Goal: Task Accomplishment & Management: Use online tool/utility

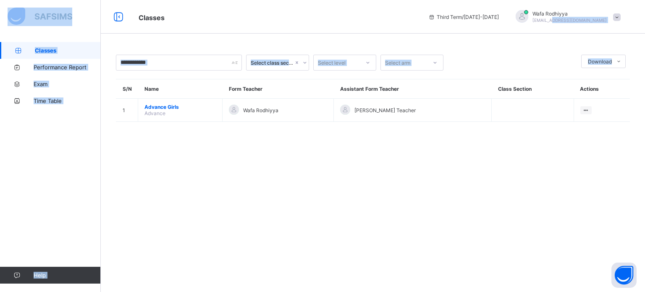
click at [578, 21] on div "Classes Third Term / [DATE]-[DATE] Wafa Rodhiyya [EMAIL_ADDRESS][DOMAIN_NAME] C…" at bounding box center [322, 146] width 645 height 292
click at [578, 21] on span "[EMAIL_ADDRESS][DOMAIN_NAME]" at bounding box center [569, 20] width 74 height 5
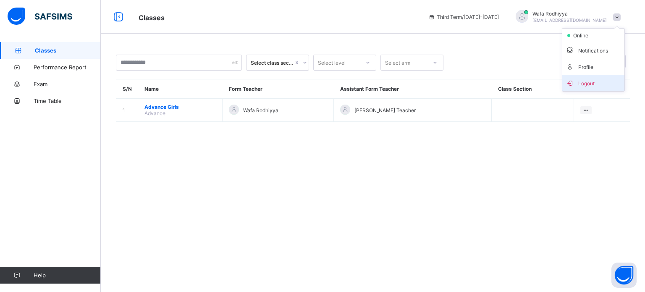
click at [586, 89] on li "Logout" at bounding box center [593, 83] width 62 height 16
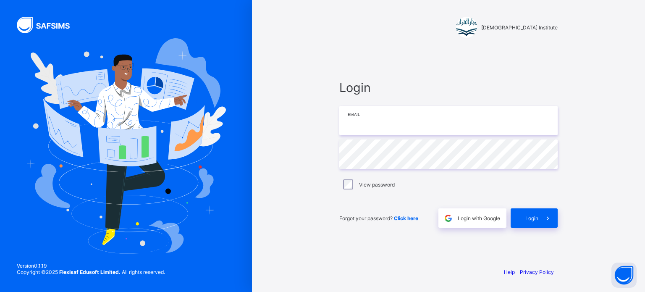
type input "**********"
click at [524, 211] on div "Login" at bounding box center [534, 217] width 47 height 19
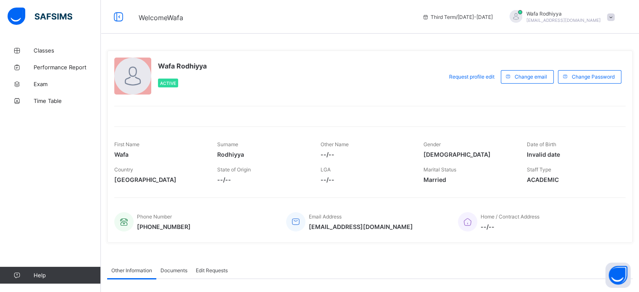
click at [590, 23] on div "Wafa Rodhiyya [EMAIL_ADDRESS][DOMAIN_NAME]" at bounding box center [563, 16] width 74 height 13
click at [600, 83] on span "Logout" at bounding box center [586, 83] width 55 height 10
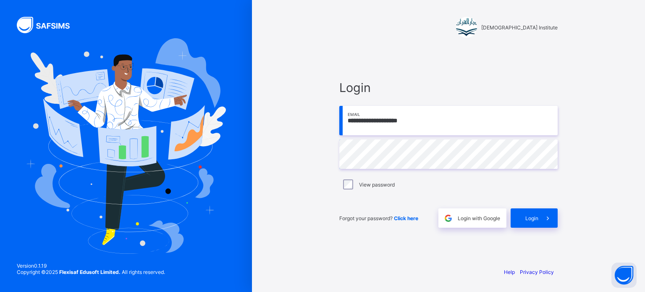
click at [474, 114] on input "**********" at bounding box center [448, 120] width 218 height 29
type input "**********"
click at [539, 217] on span at bounding box center [547, 217] width 19 height 19
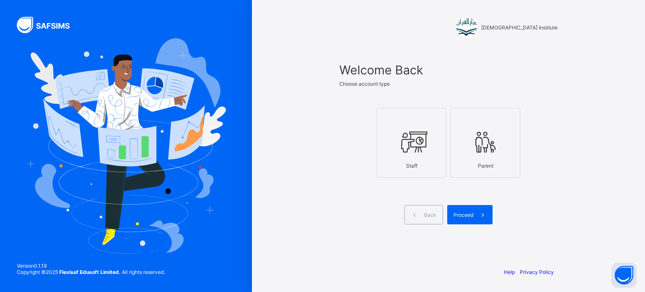
click at [419, 156] on div at bounding box center [411, 141] width 60 height 33
click at [460, 212] on span "Proceed" at bounding box center [463, 215] width 20 height 6
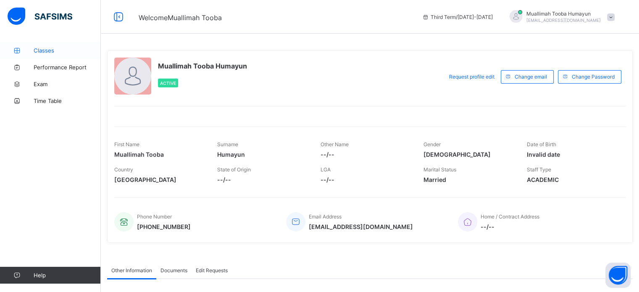
click at [55, 50] on span "Classes" at bounding box center [67, 50] width 67 height 7
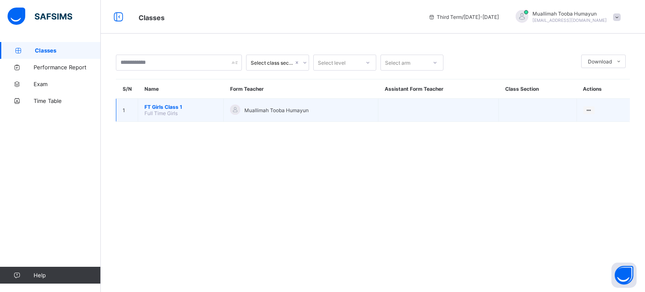
click at [155, 105] on span "FT Girls Class 1" at bounding box center [180, 107] width 73 height 6
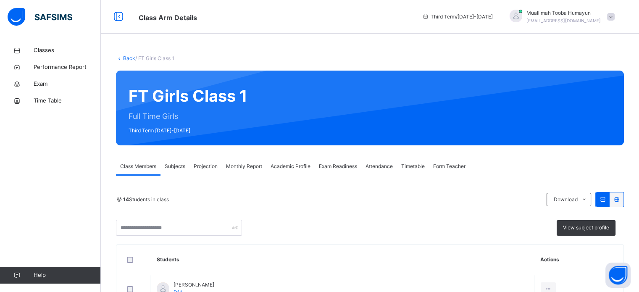
click at [202, 162] on span "Projection" at bounding box center [206, 166] width 24 height 8
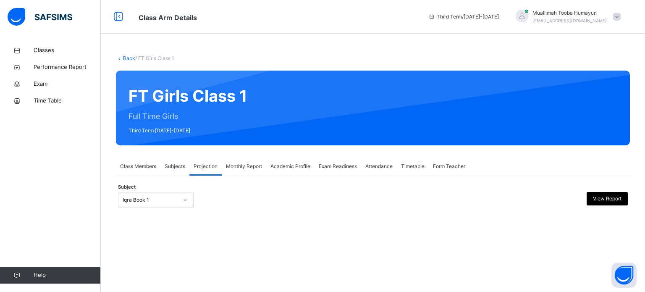
click at [156, 206] on div "Iqra Book 1" at bounding box center [156, 200] width 76 height 16
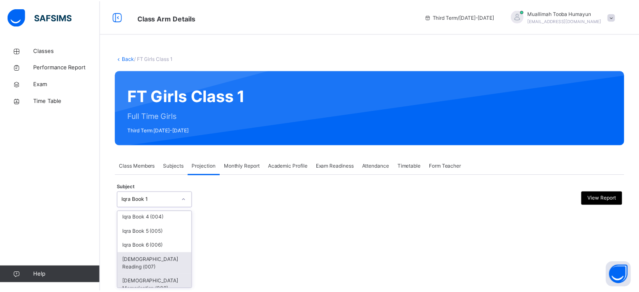
scroll to position [44, 0]
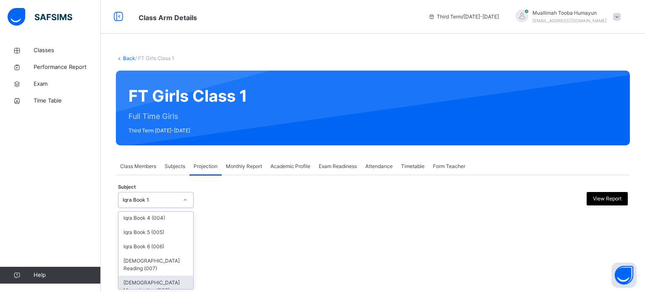
click at [155, 275] on div "[DEMOGRAPHIC_DATA] Memorisation (008)" at bounding box center [155, 286] width 75 height 22
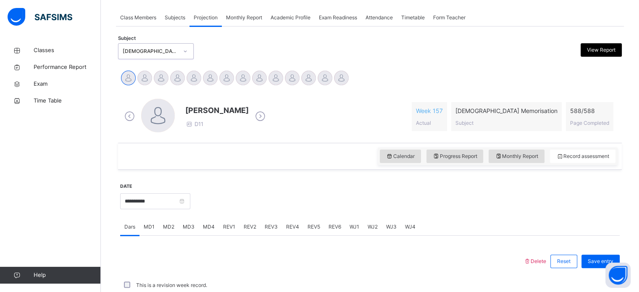
scroll to position [338, 0]
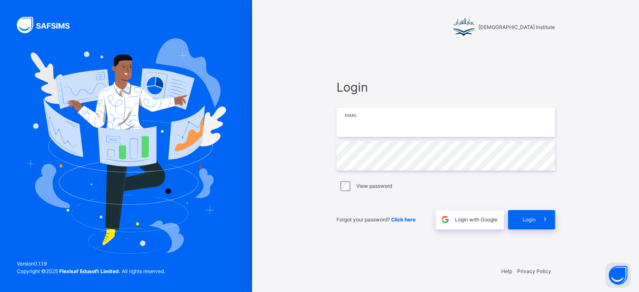
type input "**********"
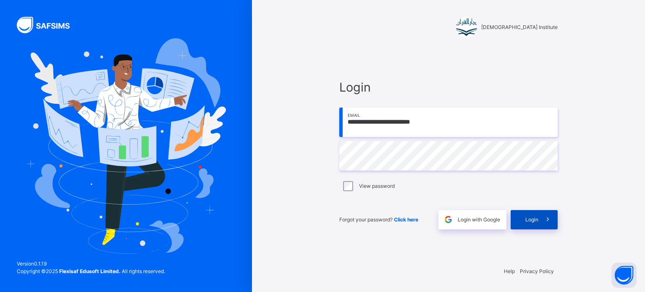
click at [533, 225] on div "Login" at bounding box center [534, 219] width 47 height 19
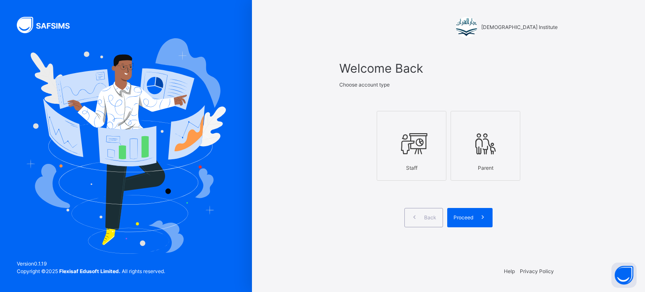
click at [401, 168] on div "Staff" at bounding box center [411, 168] width 60 height 16
click at [474, 218] on span at bounding box center [482, 217] width 19 height 19
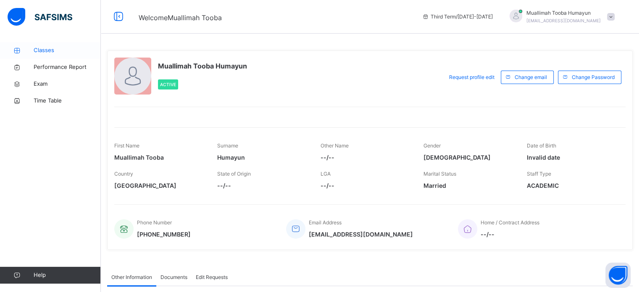
click at [42, 50] on span "Classes" at bounding box center [67, 50] width 67 height 8
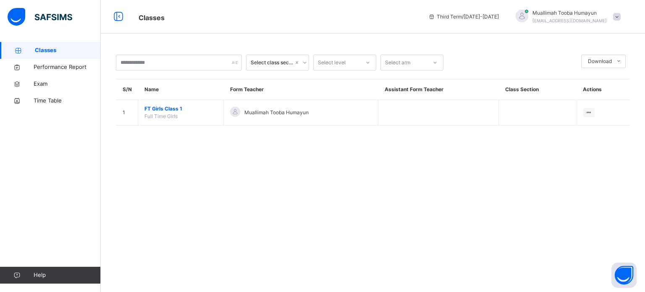
click at [176, 108] on span "FT Girls Class 1" at bounding box center [180, 109] width 73 height 8
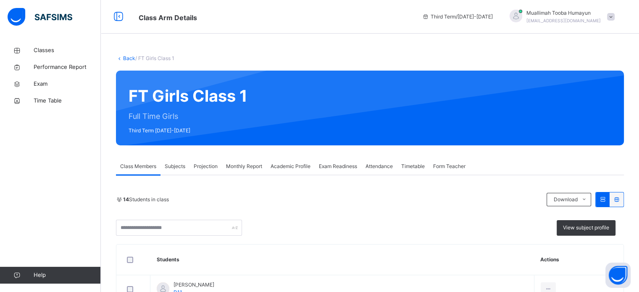
click at [198, 169] on span "Projection" at bounding box center [206, 166] width 24 height 8
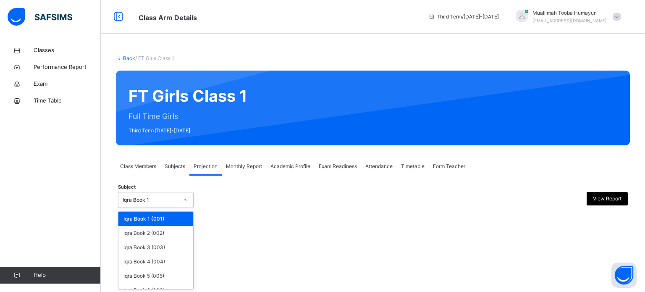
click at [161, 207] on div "Iqra Book 1" at bounding box center [156, 200] width 76 height 16
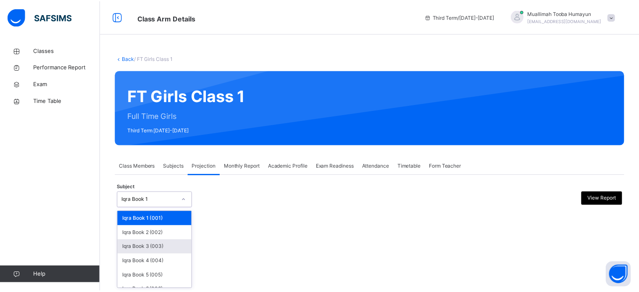
scroll to position [44, 0]
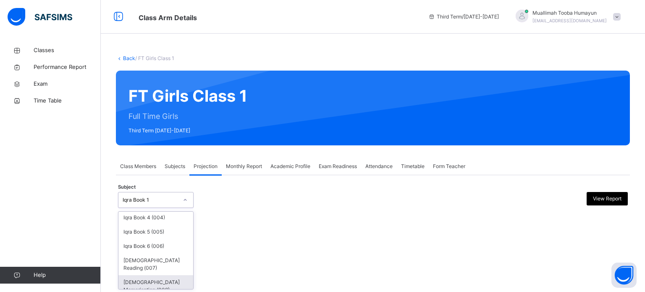
click at [161, 275] on div "[DEMOGRAPHIC_DATA] Memorisation (008)" at bounding box center [155, 286] width 75 height 22
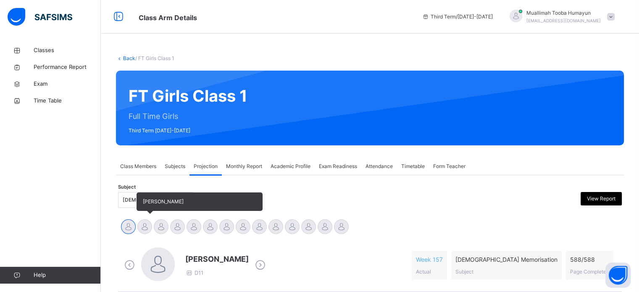
click at [148, 228] on div at bounding box center [144, 226] width 15 height 15
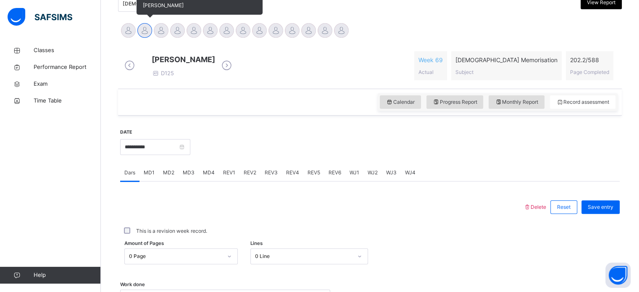
scroll to position [197, 0]
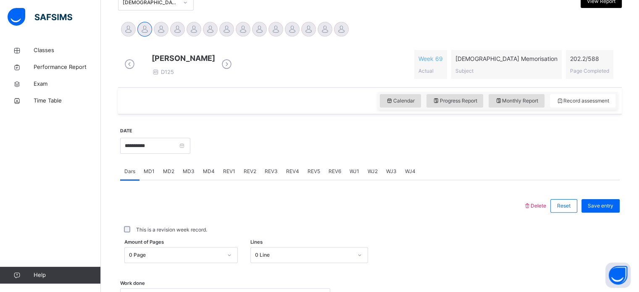
click at [194, 178] on div "MD3" at bounding box center [188, 171] width 20 height 17
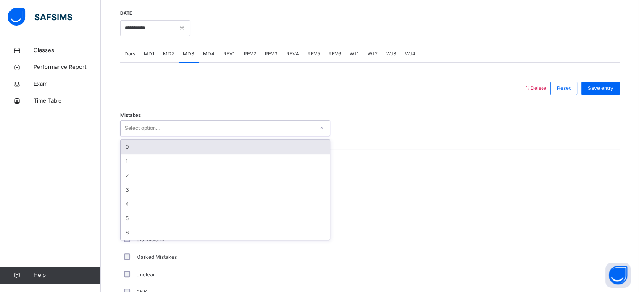
click at [200, 135] on div "Select option..." at bounding box center [216, 128] width 193 height 13
click at [207, 154] on div "0" at bounding box center [224, 147] width 209 height 14
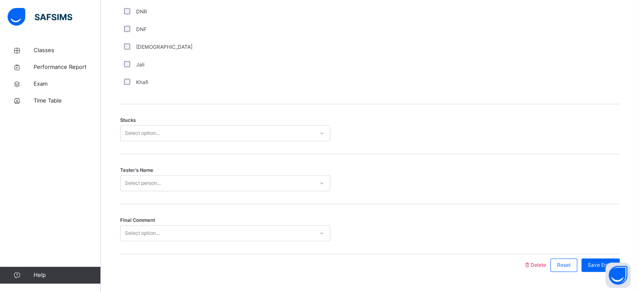
scroll to position [658, 0]
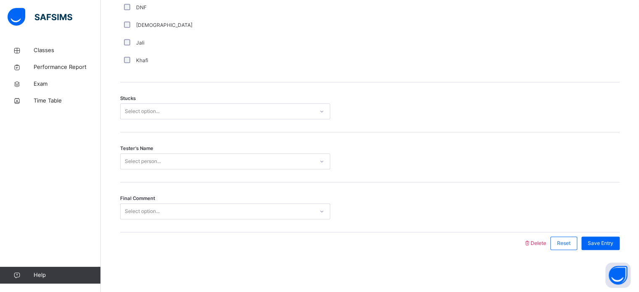
click at [141, 120] on div "Stucks Select option..." at bounding box center [369, 107] width 499 height 50
click at [141, 118] on div "Select option..." at bounding box center [225, 111] width 210 height 16
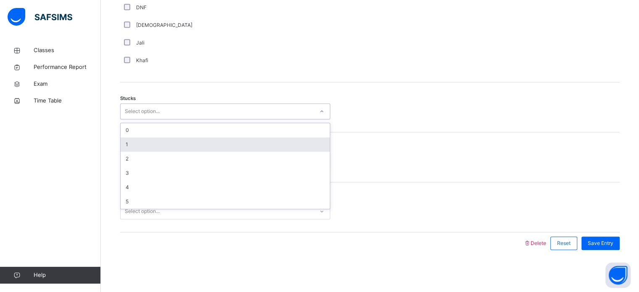
click at [145, 143] on div "1" at bounding box center [224, 144] width 209 height 14
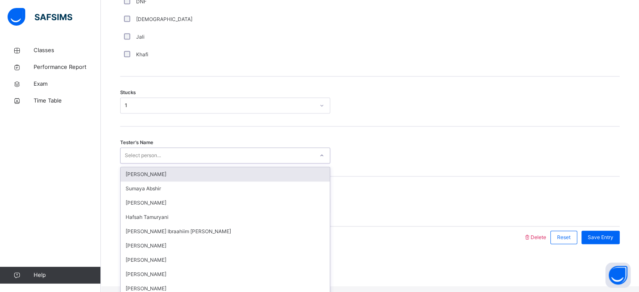
click at [152, 156] on div "Select person..." at bounding box center [143, 155] width 36 height 16
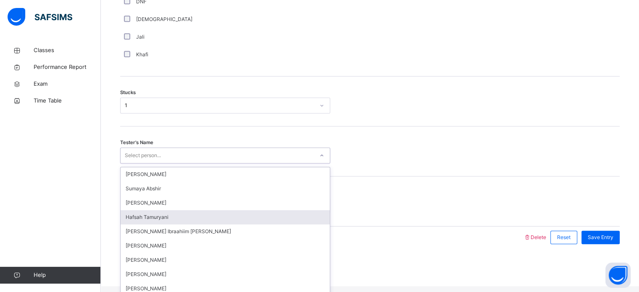
scroll to position [117, 0]
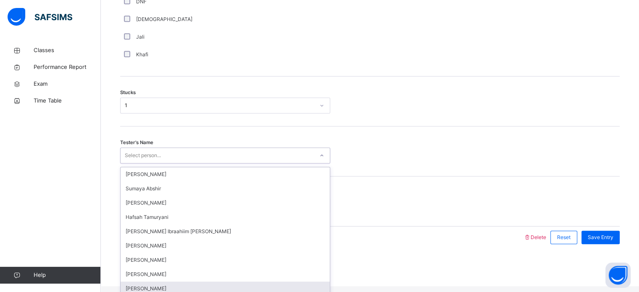
click at [157, 281] on div "[PERSON_NAME]" at bounding box center [224, 288] width 209 height 14
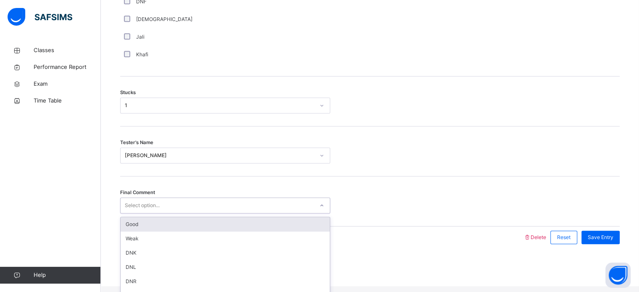
drag, startPoint x: 159, startPoint y: 212, endPoint x: 171, endPoint y: 233, distance: 24.3
click at [171, 213] on div "option Good focused, 1 of 6. 6 results available. Use Up and Down to choose opt…" at bounding box center [225, 205] width 210 height 16
click at [171, 231] on div "Good" at bounding box center [224, 224] width 209 height 14
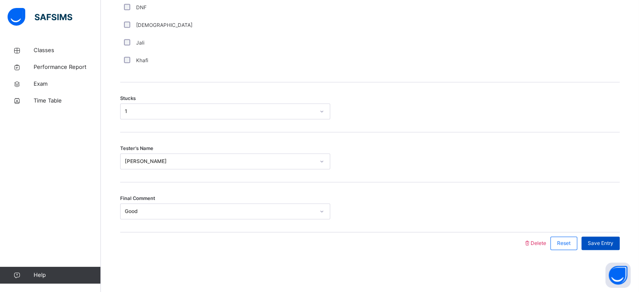
click at [602, 239] on span "Save Entry" at bounding box center [600, 243] width 26 height 8
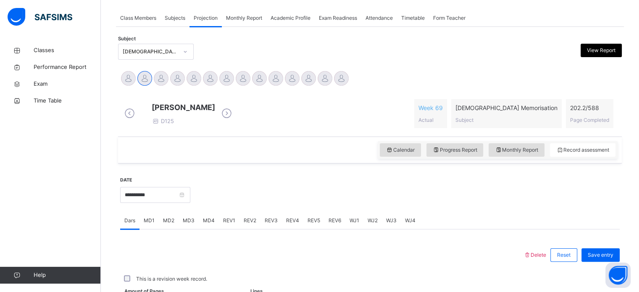
scroll to position [338, 0]
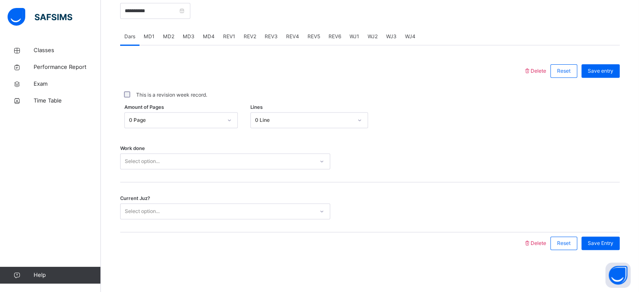
click at [206, 42] on div "MD4" at bounding box center [209, 36] width 20 height 17
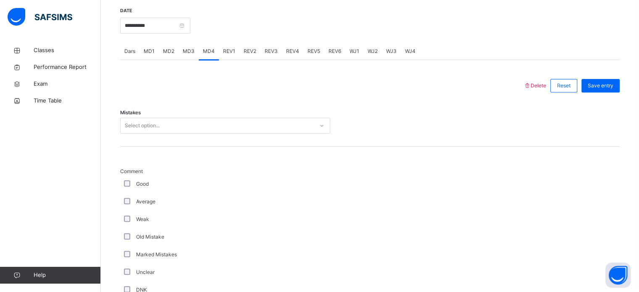
scroll to position [321, 0]
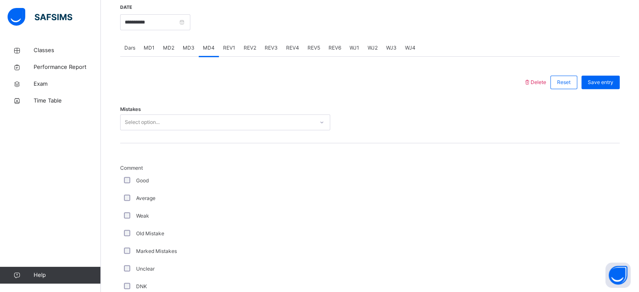
click at [170, 122] on div "Select option..." at bounding box center [216, 122] width 193 height 13
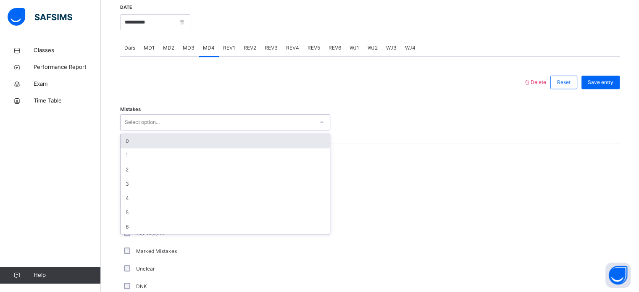
click at [170, 122] on div "Select option..." at bounding box center [216, 122] width 193 height 13
click at [170, 123] on div "Select option..." at bounding box center [216, 122] width 193 height 13
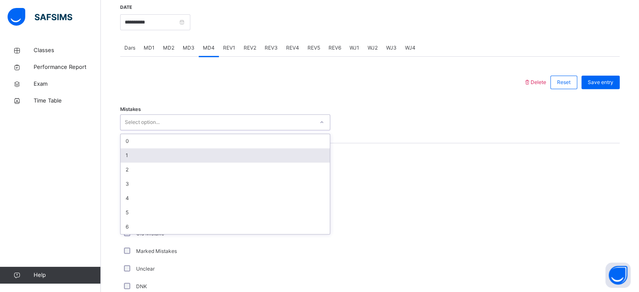
click at [163, 156] on div "1" at bounding box center [224, 155] width 209 height 14
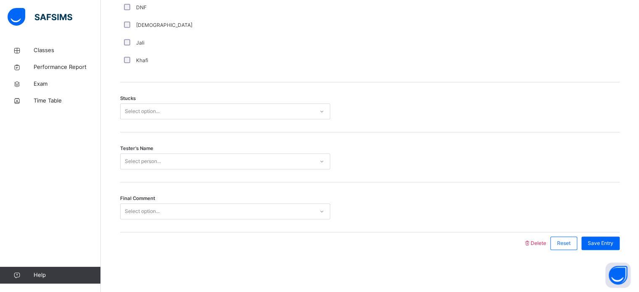
scroll to position [658, 0]
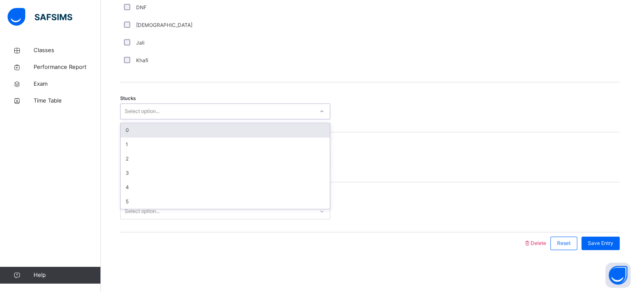
click at [172, 110] on div "Select option..." at bounding box center [216, 111] width 193 height 13
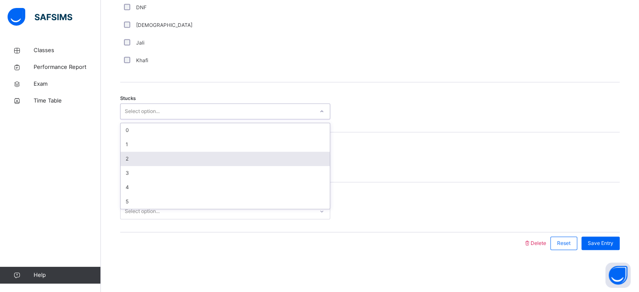
click at [194, 157] on div "2" at bounding box center [224, 159] width 209 height 14
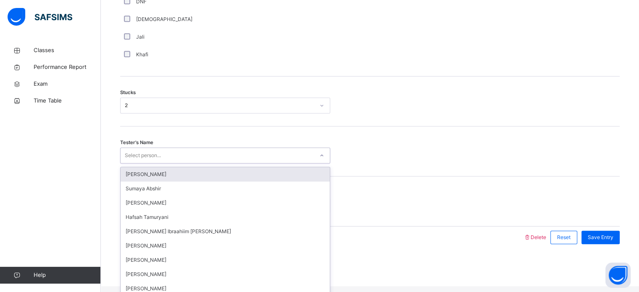
click at [179, 157] on div "Select person..." at bounding box center [216, 155] width 193 height 13
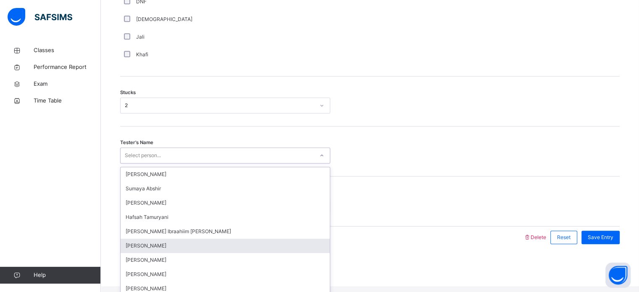
scroll to position [49, 0]
click at [200, 281] on div "[PERSON_NAME]" at bounding box center [224, 288] width 209 height 14
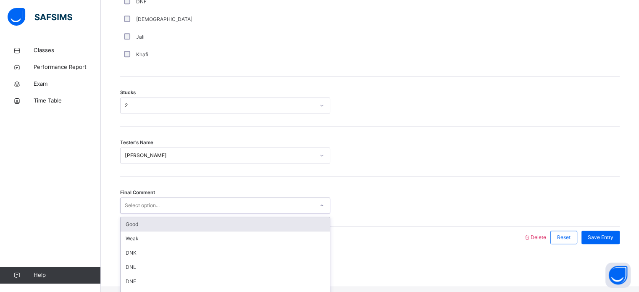
click at [170, 210] on div "Select option..." at bounding box center [216, 205] width 193 height 13
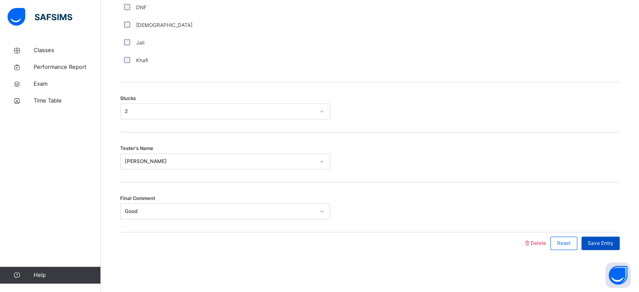
click at [603, 240] on span "Save Entry" at bounding box center [600, 243] width 26 height 8
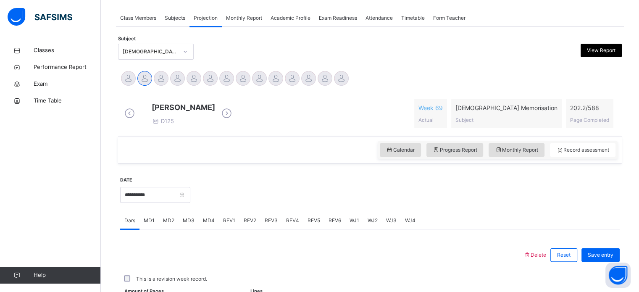
scroll to position [338, 0]
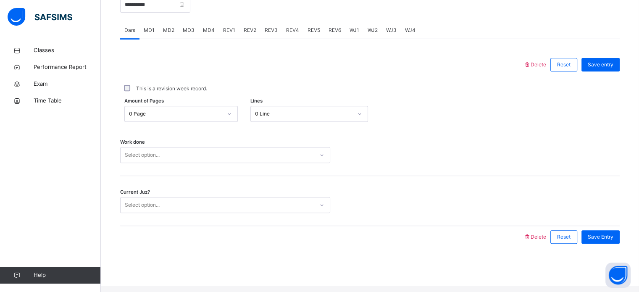
click at [226, 34] on span "REV1" at bounding box center [229, 30] width 12 height 8
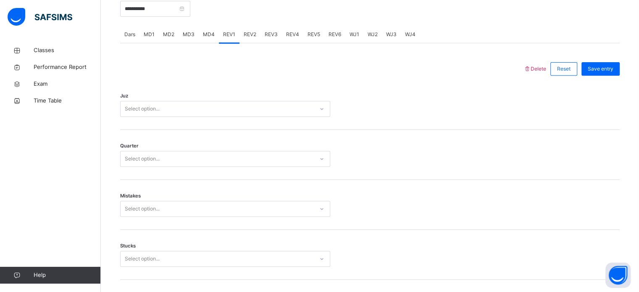
scroll to position [334, 0]
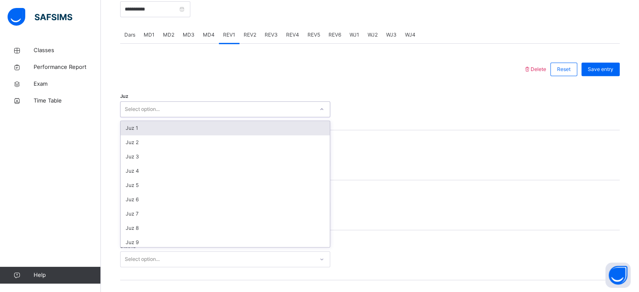
click at [201, 116] on div "Select option..." at bounding box center [216, 109] width 193 height 13
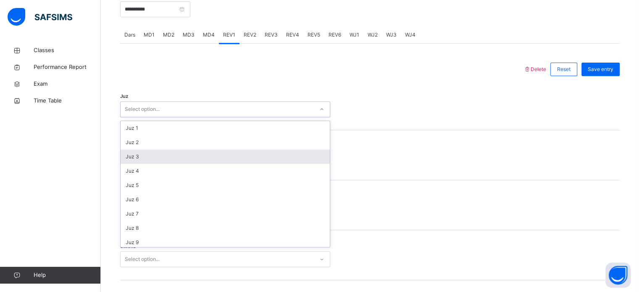
scroll to position [302, 0]
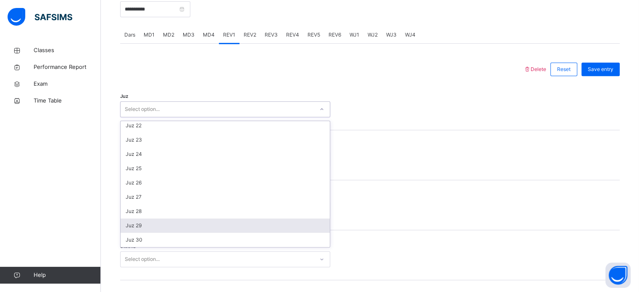
click at [192, 229] on div "Juz 29" at bounding box center [224, 225] width 209 height 14
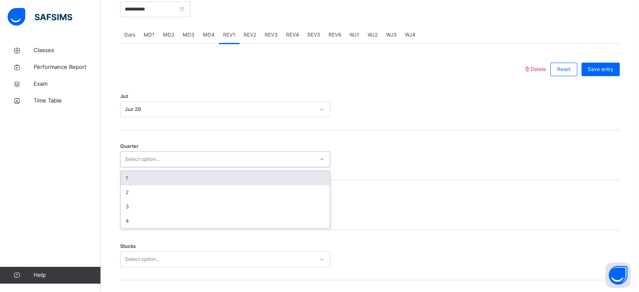
click at [178, 163] on div "Select option..." at bounding box center [216, 159] width 193 height 13
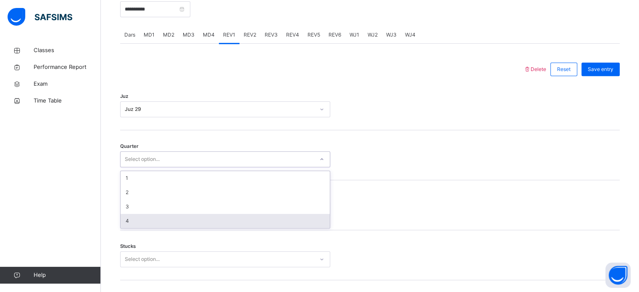
click at [186, 227] on div "4" at bounding box center [224, 221] width 209 height 14
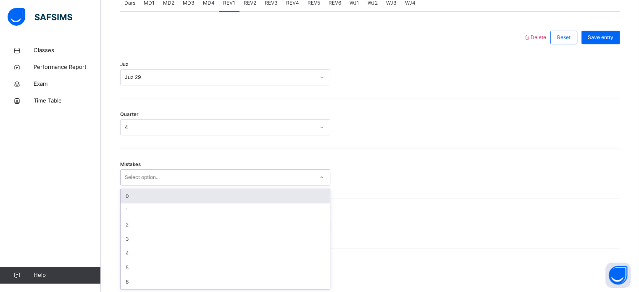
click at [169, 185] on div "option 0 focused, 1 of 7. 7 results available. Use Up and Down to choose option…" at bounding box center [225, 177] width 210 height 16
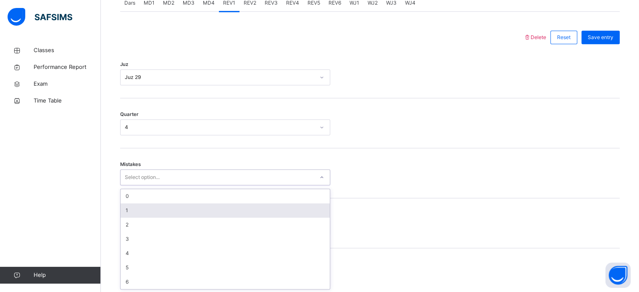
scroll to position [373, 0]
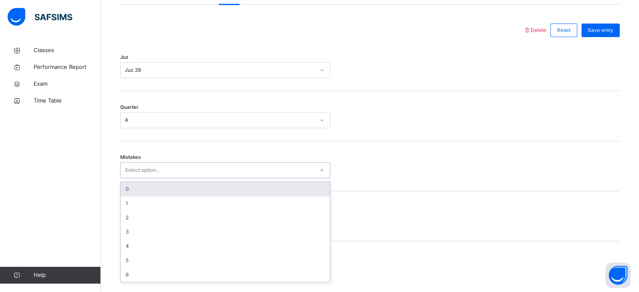
click at [168, 196] on div "0" at bounding box center [224, 189] width 209 height 14
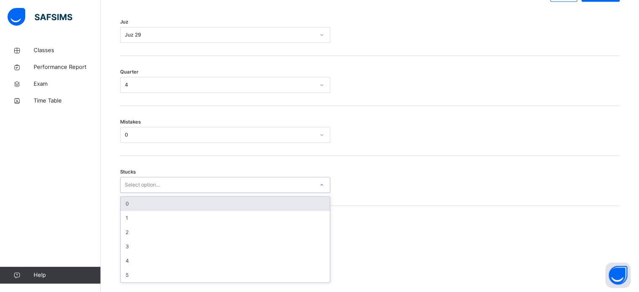
click at [165, 193] on div "option 0 focused, 1 of 6. 6 results available. Use Up and Down to choose option…" at bounding box center [225, 185] width 210 height 16
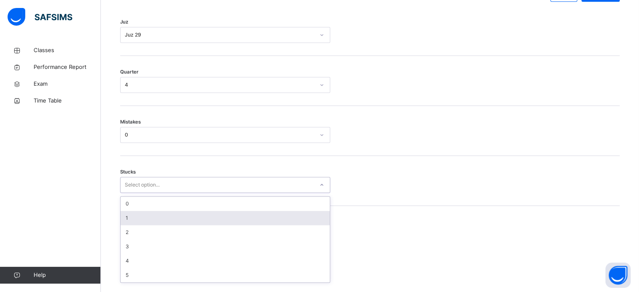
scroll to position [408, 0]
click at [165, 225] on div "1" at bounding box center [224, 218] width 209 height 14
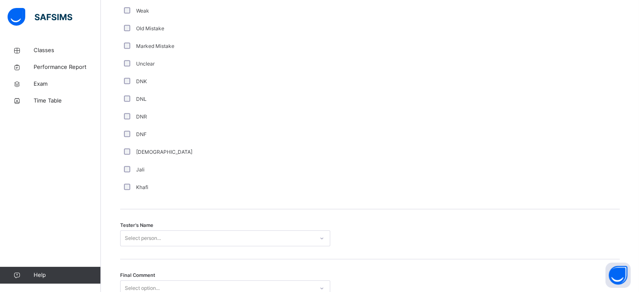
scroll to position [758, 0]
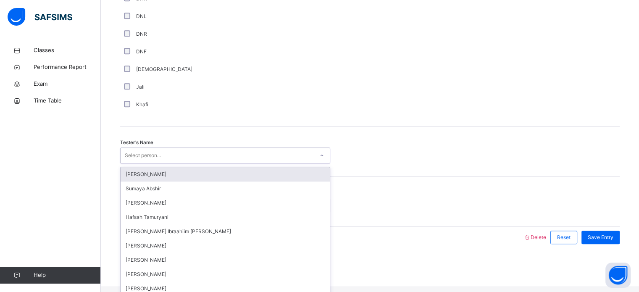
click at [162, 158] on div "Select person..." at bounding box center [216, 155] width 193 height 13
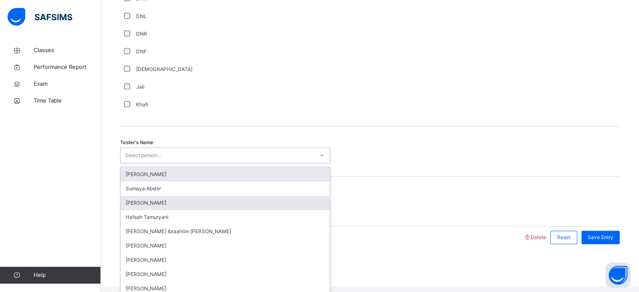
click at [129, 204] on div "[PERSON_NAME]" at bounding box center [224, 203] width 209 height 14
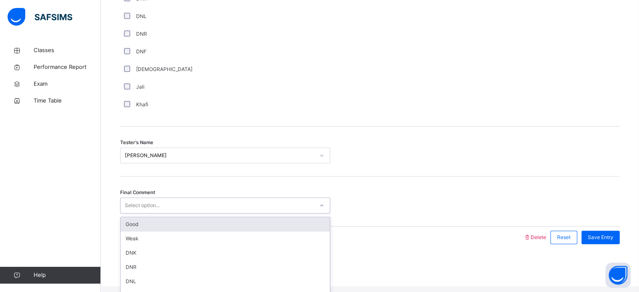
click at [128, 228] on div "Good" at bounding box center [224, 224] width 209 height 14
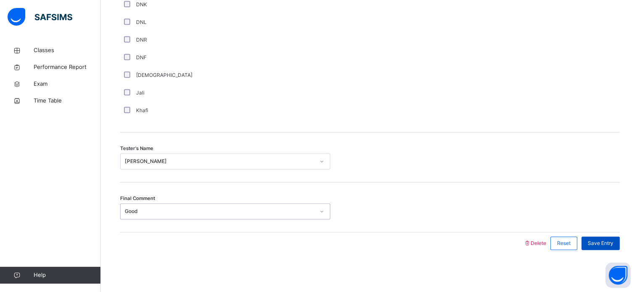
click at [611, 238] on div "Save Entry" at bounding box center [600, 242] width 38 height 13
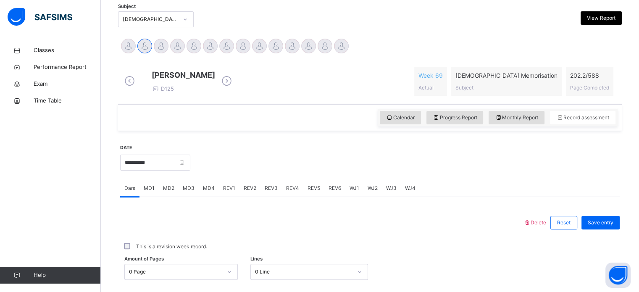
scroll to position [183, 0]
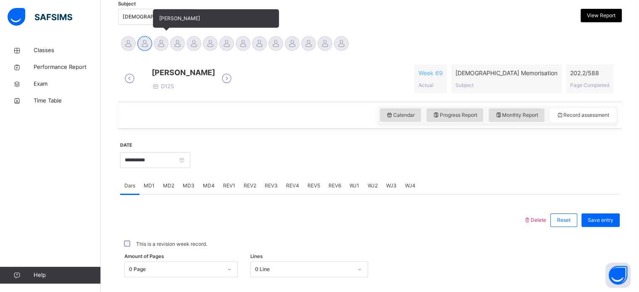
click at [161, 43] on div at bounding box center [161, 43] width 15 height 15
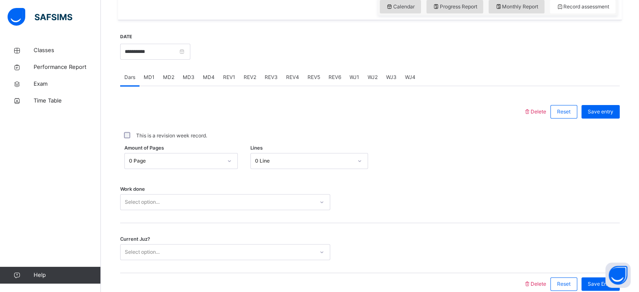
scroll to position [303, 0]
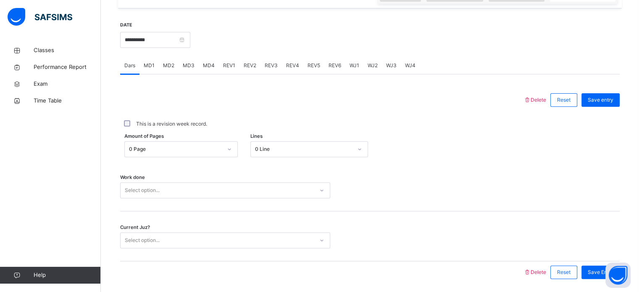
click at [210, 69] on span "MD4" at bounding box center [209, 66] width 12 height 8
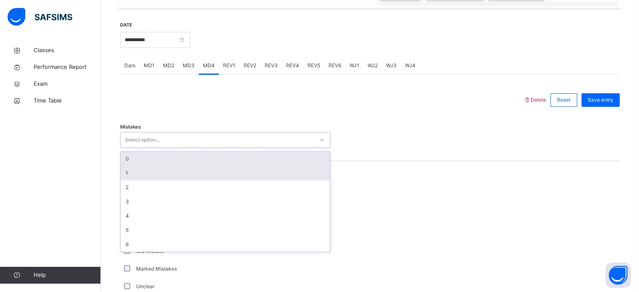
click at [131, 174] on div "1" at bounding box center [224, 173] width 209 height 14
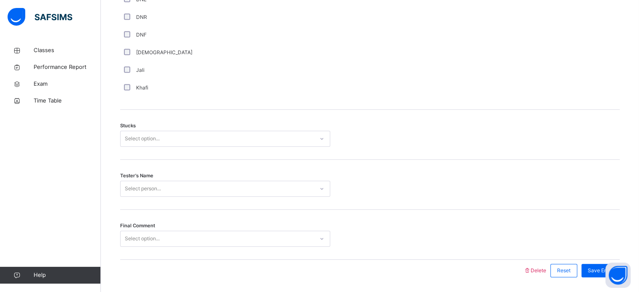
scroll to position [625, 0]
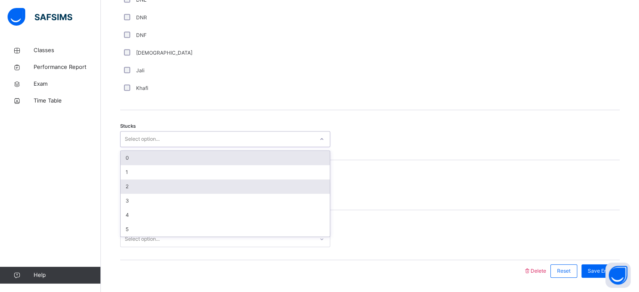
click at [129, 194] on div "2" at bounding box center [224, 186] width 209 height 14
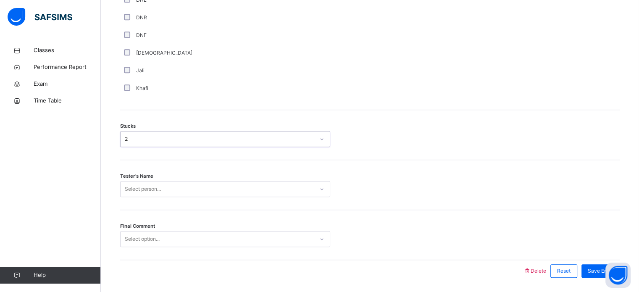
scroll to position [658, 0]
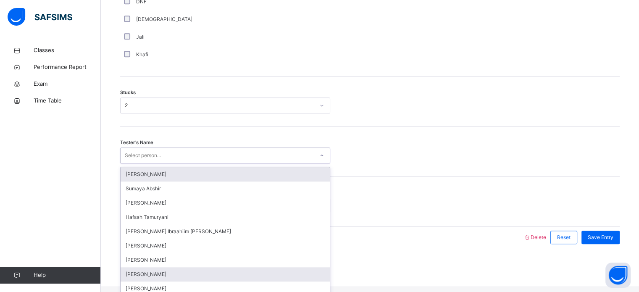
click at [140, 281] on div "[PERSON_NAME]" at bounding box center [224, 274] width 209 height 14
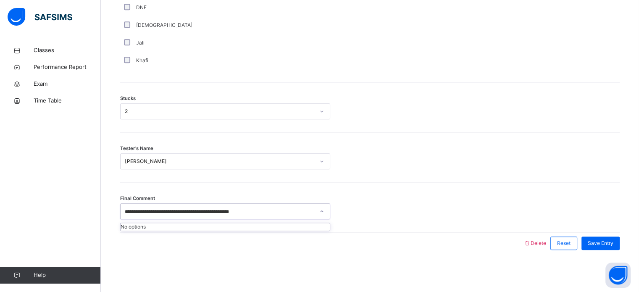
click at [313, 231] on div "No options" at bounding box center [224, 227] width 209 height 8
type input "**********"
click at [610, 248] on div "Save Entry" at bounding box center [600, 242] width 38 height 13
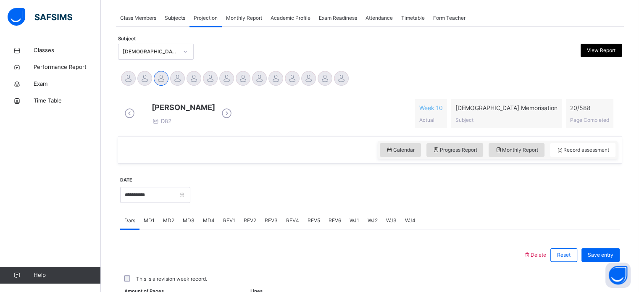
scroll to position [338, 0]
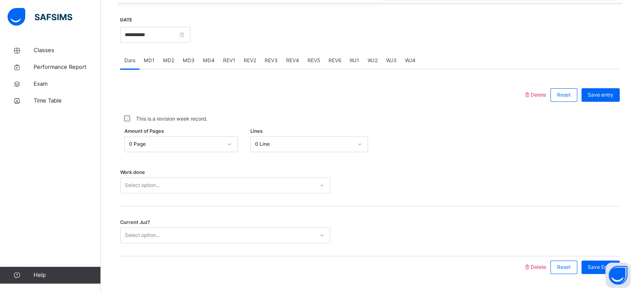
click at [208, 64] on span "MD4" at bounding box center [209, 61] width 12 height 8
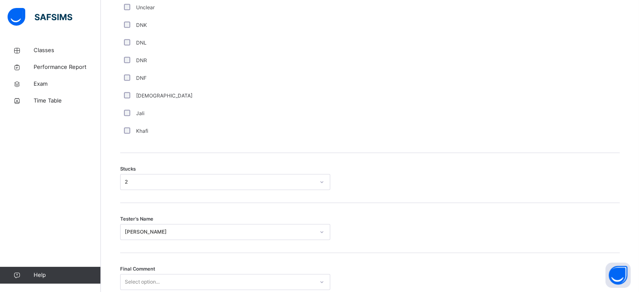
scroll to position [658, 0]
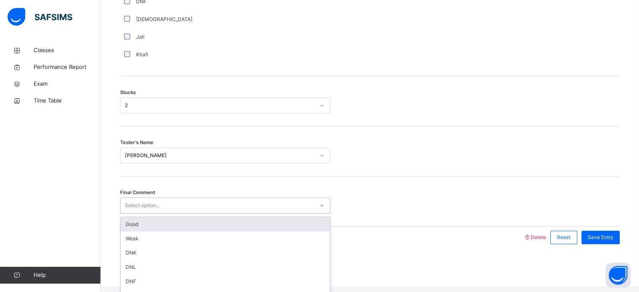
click at [159, 230] on div "Good" at bounding box center [224, 224] width 209 height 14
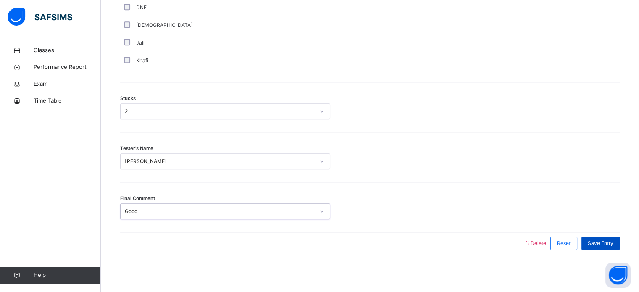
click at [608, 242] on span "Save Entry" at bounding box center [600, 243] width 26 height 8
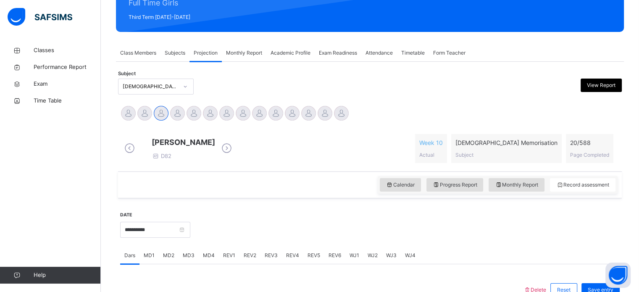
scroll to position [112, 0]
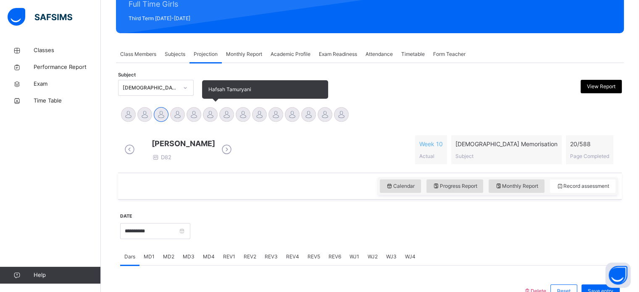
click at [212, 116] on div at bounding box center [210, 114] width 15 height 15
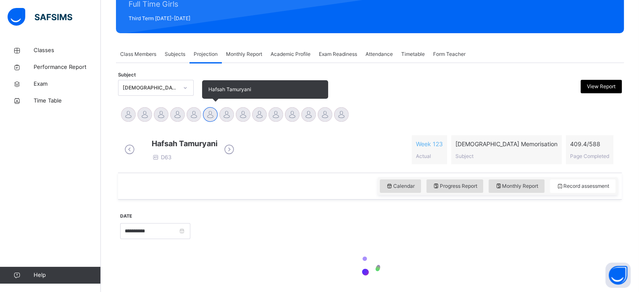
scroll to position [148, 0]
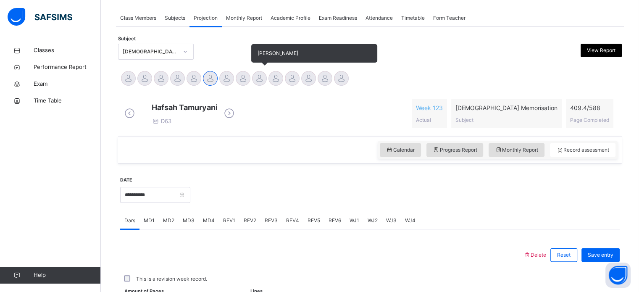
click at [260, 82] on div at bounding box center [259, 78] width 15 height 15
click at [241, 82] on div at bounding box center [243, 78] width 15 height 15
click at [265, 83] on div "[PERSON_NAME]" at bounding box center [259, 79] width 16 height 18
click at [260, 84] on div at bounding box center [259, 78] width 15 height 15
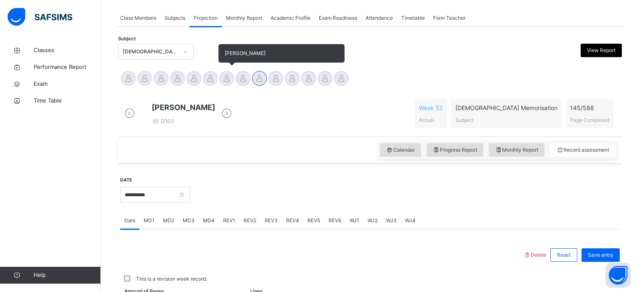
click at [225, 79] on div at bounding box center [226, 78] width 15 height 15
click at [217, 78] on div at bounding box center [210, 78] width 15 height 15
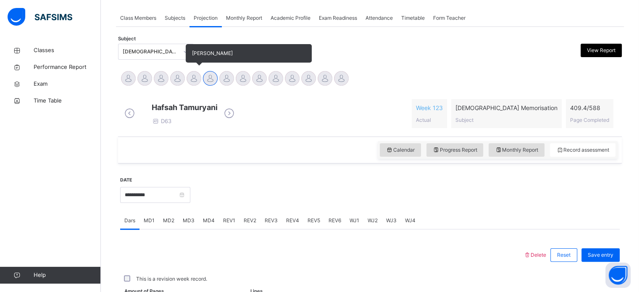
click at [191, 83] on div at bounding box center [193, 78] width 15 height 15
click at [181, 81] on div at bounding box center [177, 78] width 15 height 15
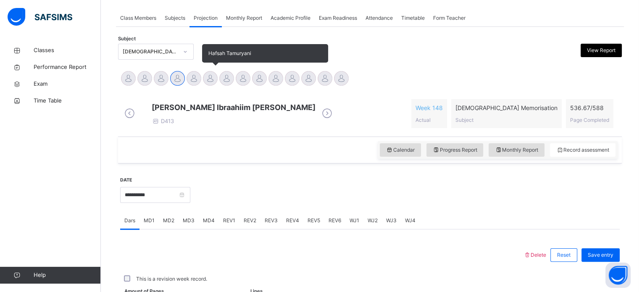
click at [216, 84] on div "Hafsah Tamuryani" at bounding box center [210, 79] width 16 height 18
click at [225, 83] on div at bounding box center [226, 78] width 15 height 15
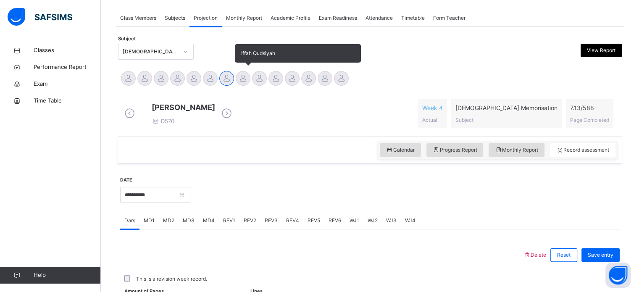
click at [249, 81] on div at bounding box center [243, 78] width 15 height 15
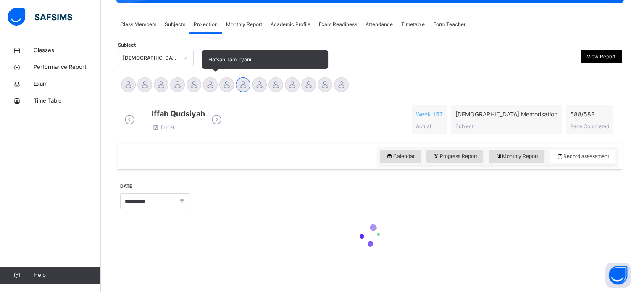
click at [204, 77] on div at bounding box center [210, 84] width 15 height 15
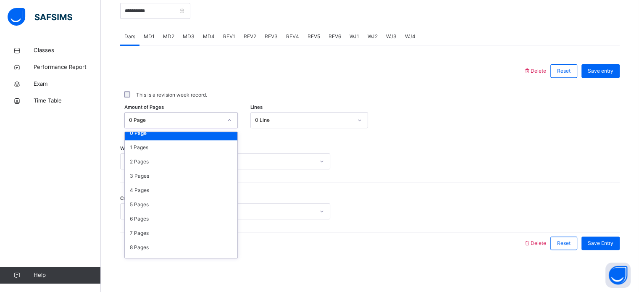
scroll to position [0, 0]
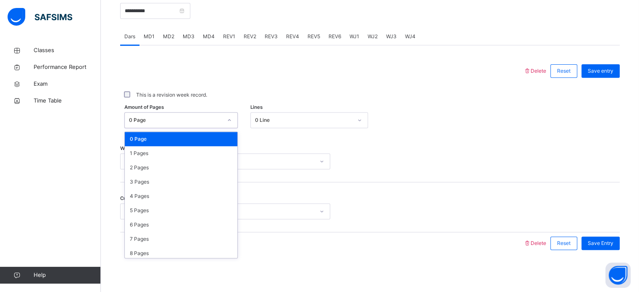
click at [286, 70] on div at bounding box center [321, 71] width 395 height 22
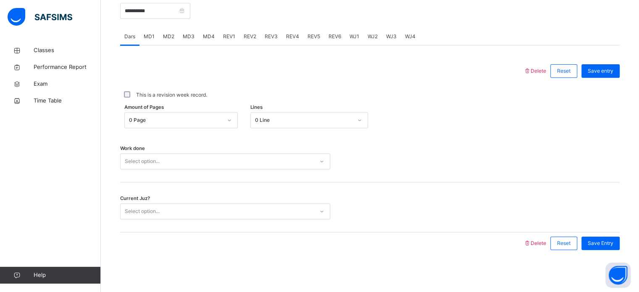
click at [212, 40] on span "MD4" at bounding box center [209, 37] width 12 height 8
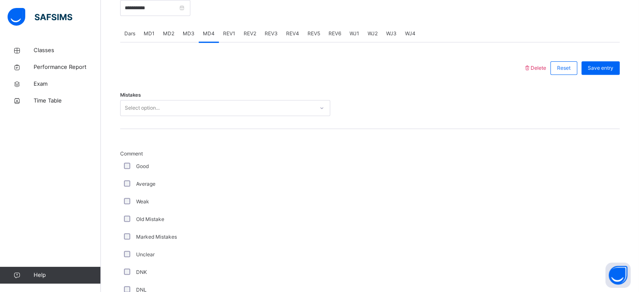
click at [191, 37] on span "MD3" at bounding box center [189, 34] width 12 height 8
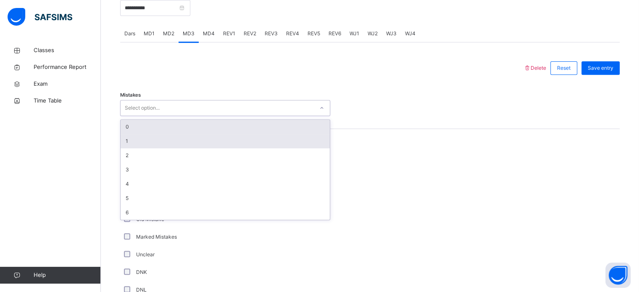
click at [155, 148] on div "1" at bounding box center [224, 141] width 209 height 14
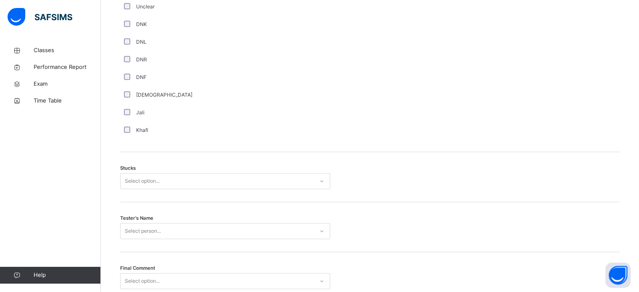
scroll to position [589, 0]
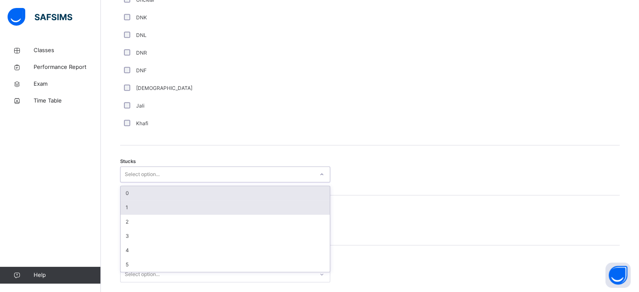
click at [153, 215] on div "1" at bounding box center [224, 207] width 209 height 14
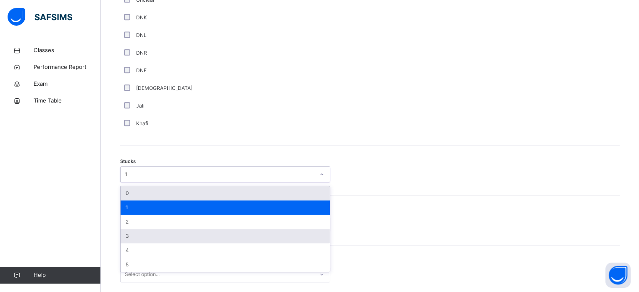
click at [150, 236] on div "3" at bounding box center [224, 236] width 209 height 14
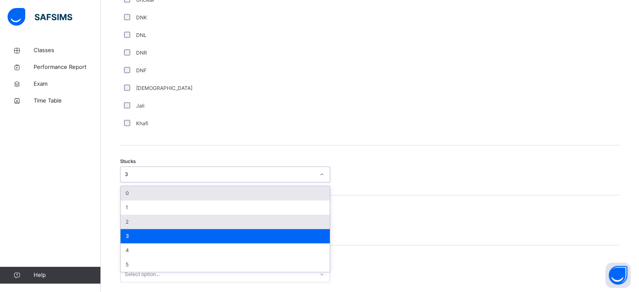
click at [153, 221] on div "2" at bounding box center [224, 222] width 209 height 14
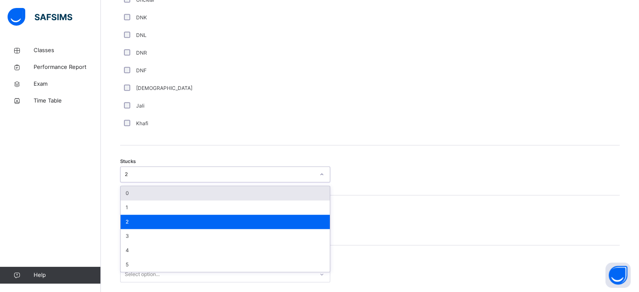
click at [323, 107] on div "Jali" at bounding box center [225, 106] width 210 height 18
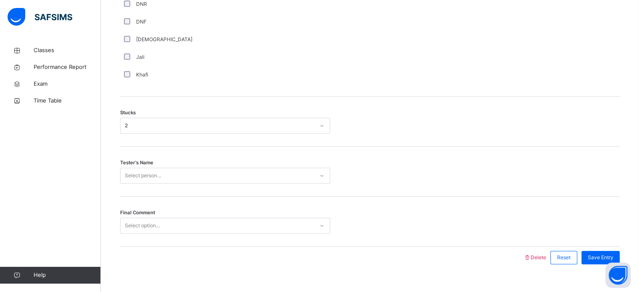
scroll to position [658, 0]
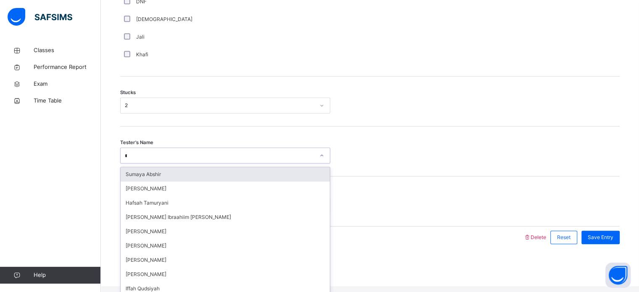
type input "**"
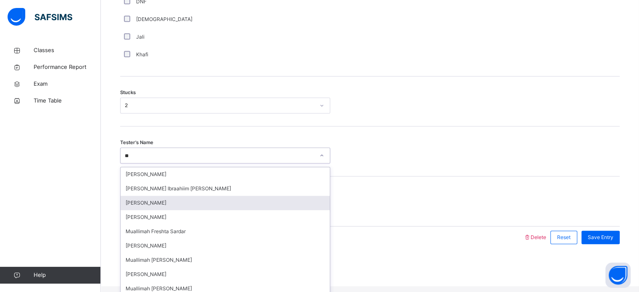
click at [156, 210] on div "[PERSON_NAME]" at bounding box center [224, 203] width 209 height 14
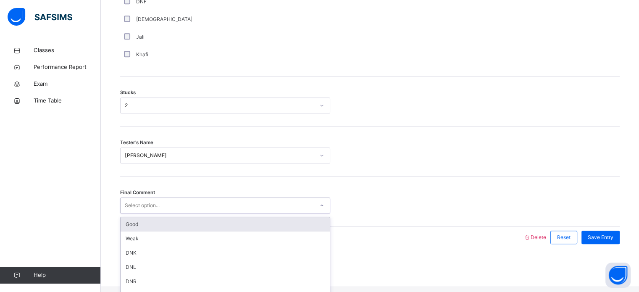
click at [158, 213] on div "Select option..." at bounding box center [225, 205] width 210 height 16
click at [156, 231] on div "Good" at bounding box center [224, 224] width 209 height 14
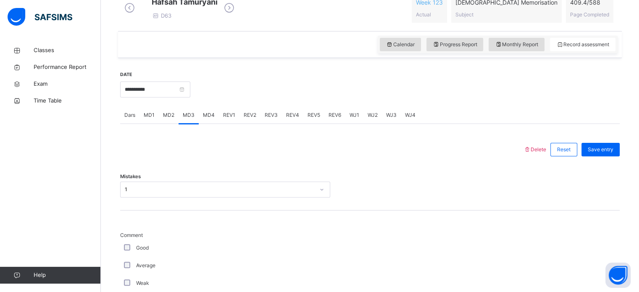
scroll to position [257, 0]
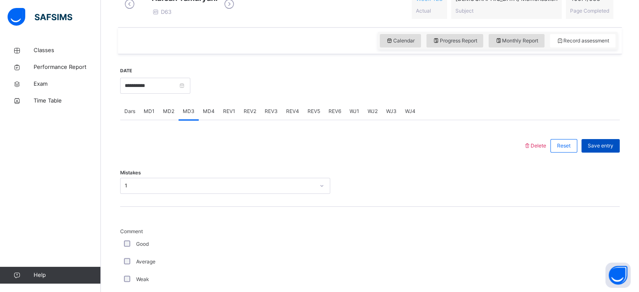
click at [606, 152] on div "Save entry" at bounding box center [600, 145] width 38 height 13
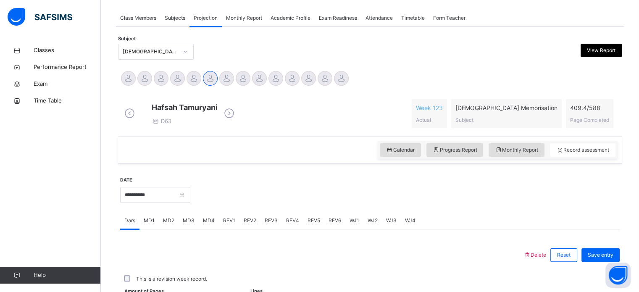
scroll to position [263, 0]
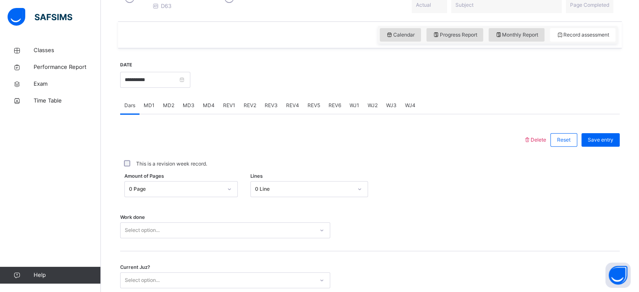
click at [276, 114] on div "REV3" at bounding box center [270, 105] width 21 height 17
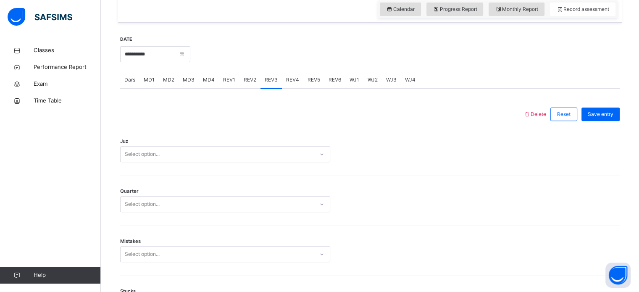
scroll to position [298, 0]
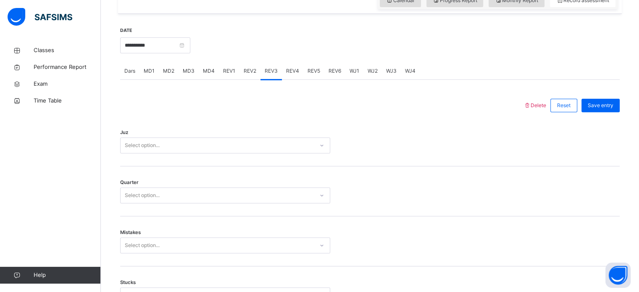
click at [255, 79] on div "REV2" at bounding box center [249, 71] width 21 height 17
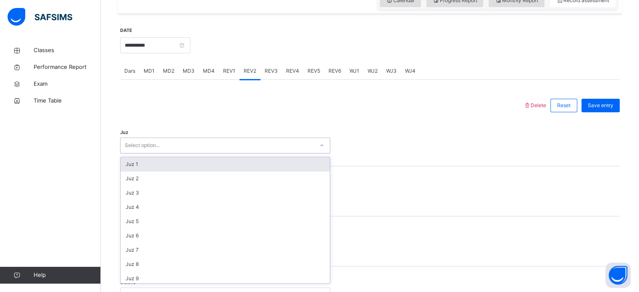
click at [258, 106] on div at bounding box center [321, 105] width 395 height 22
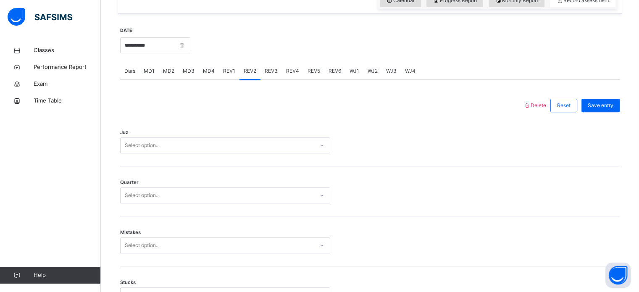
click at [232, 79] on div "REV1" at bounding box center [229, 71] width 21 height 17
click at [262, 79] on div "REV3" at bounding box center [270, 71] width 21 height 17
click at [293, 75] on span "REV4" at bounding box center [292, 71] width 13 height 8
click at [324, 79] on div "REV6" at bounding box center [334, 71] width 21 height 17
click at [250, 79] on div "REV2" at bounding box center [249, 71] width 21 height 17
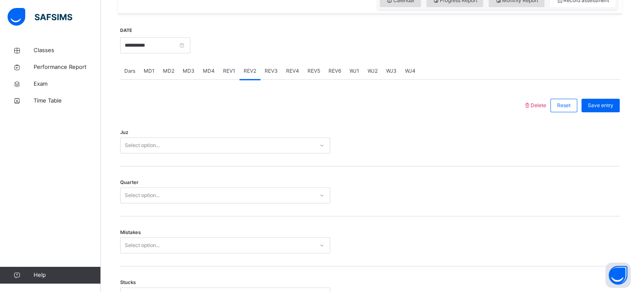
click at [228, 75] on span "REV1" at bounding box center [229, 71] width 12 height 8
click at [258, 79] on div "REV2" at bounding box center [249, 71] width 21 height 17
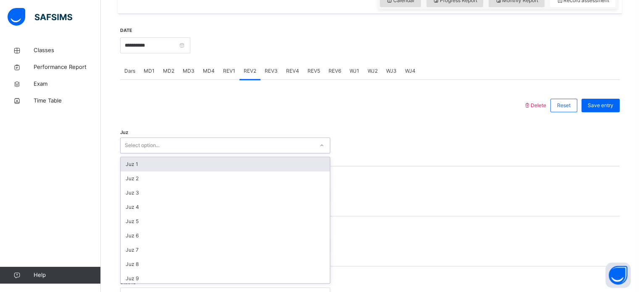
click at [466, 116] on div at bounding box center [321, 105] width 395 height 22
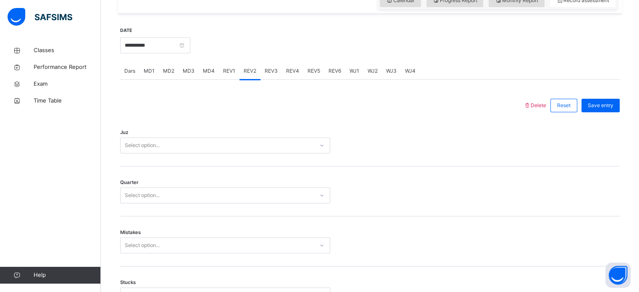
click at [275, 79] on div "REV3" at bounding box center [270, 71] width 21 height 17
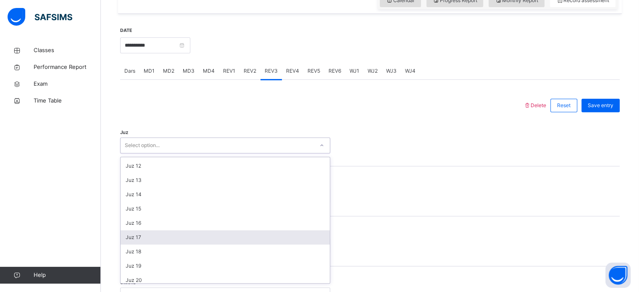
click at [151, 244] on div "Juz 17" at bounding box center [224, 237] width 209 height 14
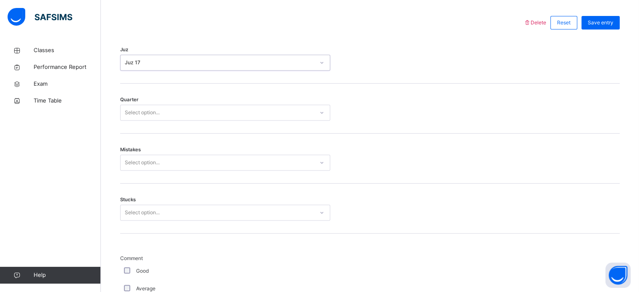
scroll to position [381, 0]
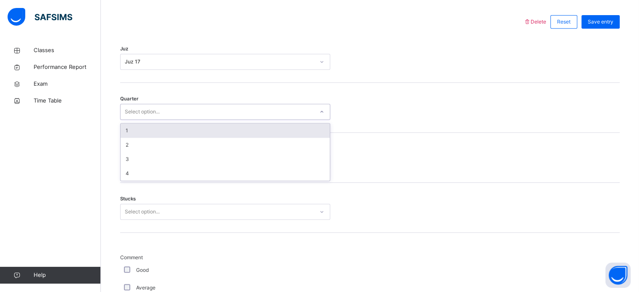
click at [150, 136] on div "1" at bounding box center [224, 130] width 209 height 14
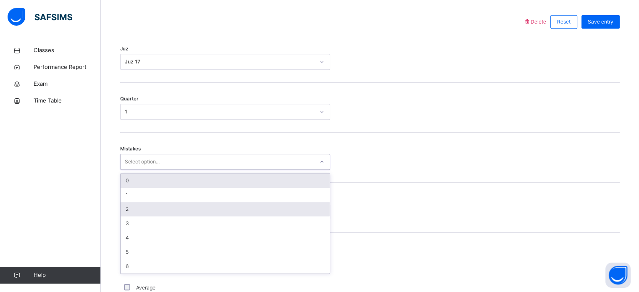
click at [149, 216] on div "2" at bounding box center [224, 209] width 209 height 14
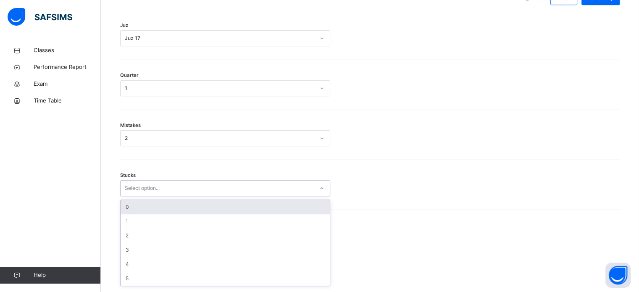
scroll to position [408, 0]
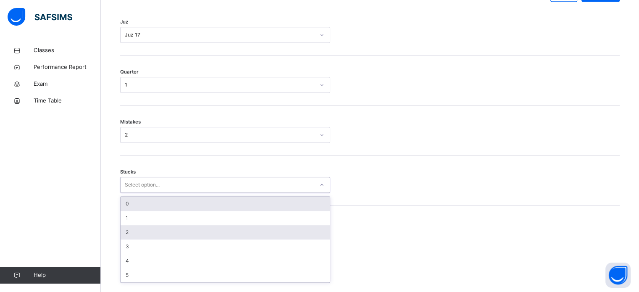
click at [147, 239] on div "2" at bounding box center [224, 232] width 209 height 14
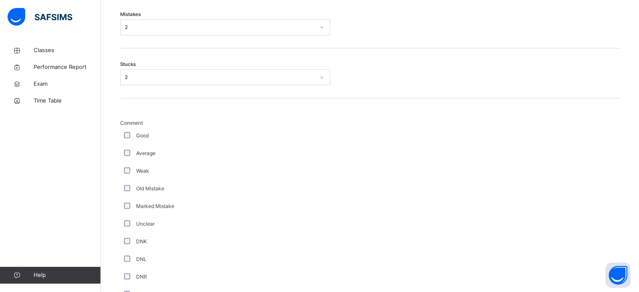
scroll to position [551, 0]
click at [137, 162] on div "Old Mistake" at bounding box center [225, 153] width 210 height 18
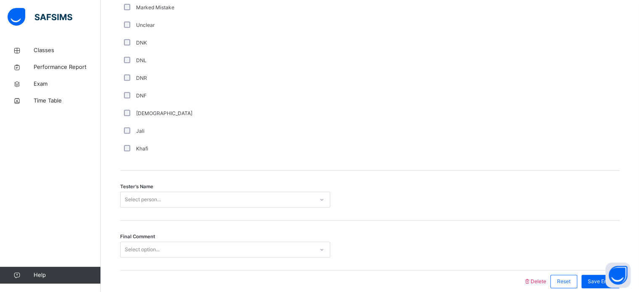
scroll to position [758, 0]
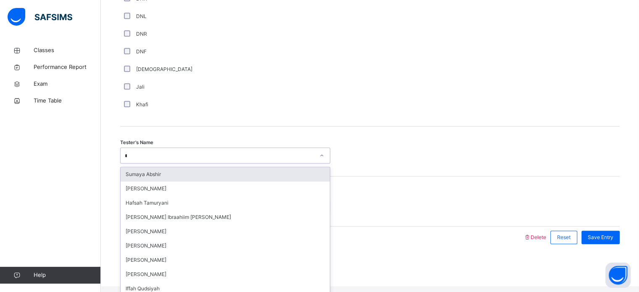
type input "**"
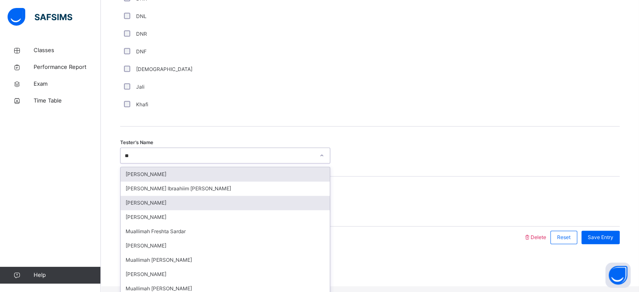
click at [173, 206] on div "[PERSON_NAME]" at bounding box center [224, 203] width 209 height 14
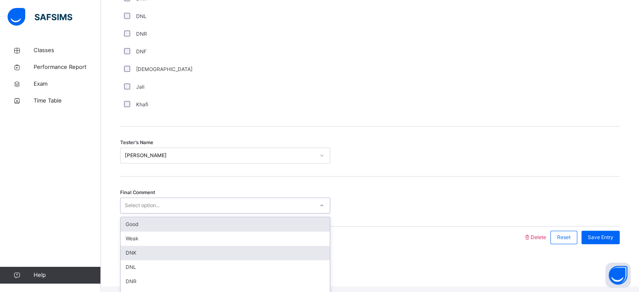
click at [160, 259] on div "DNK" at bounding box center [224, 253] width 209 height 14
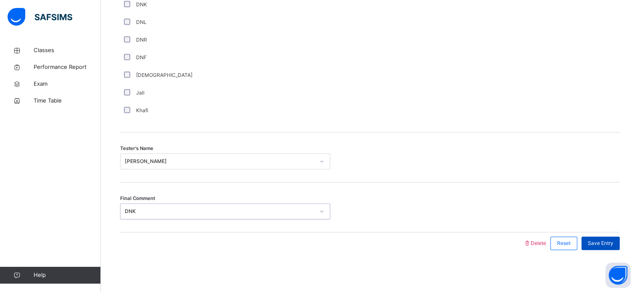
click at [600, 239] on span "Save Entry" at bounding box center [600, 243] width 26 height 8
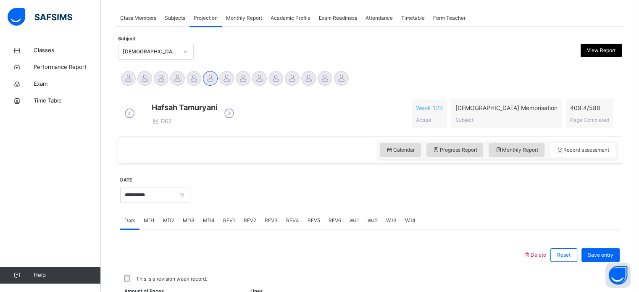
scroll to position [338, 0]
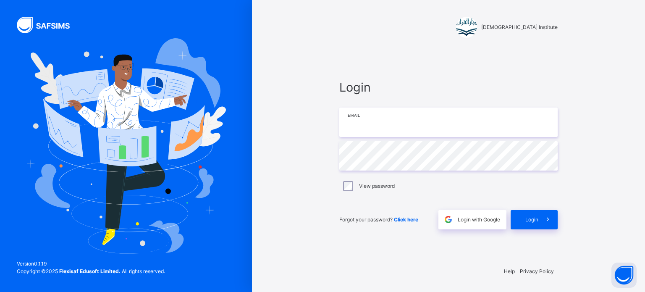
type input "**********"
click at [554, 227] on span at bounding box center [547, 219] width 19 height 19
click at [539, 217] on span at bounding box center [547, 219] width 19 height 19
click at [534, 224] on div "Login" at bounding box center [534, 219] width 47 height 19
click at [555, 215] on div "Login" at bounding box center [534, 219] width 47 height 19
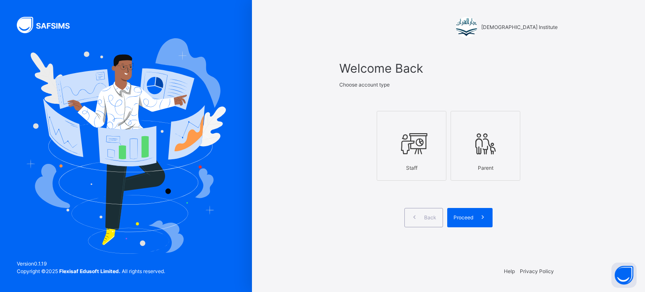
click at [414, 139] on icon at bounding box center [411, 143] width 29 height 31
click at [478, 219] on icon at bounding box center [482, 217] width 9 height 10
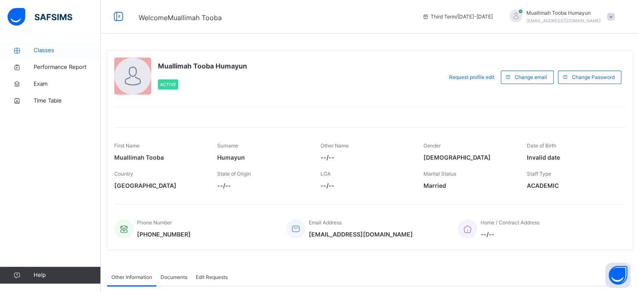
click at [50, 43] on link "Classes" at bounding box center [50, 50] width 101 height 17
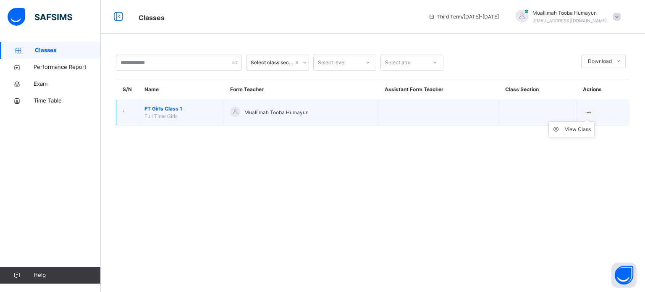
click at [590, 109] on icon at bounding box center [588, 112] width 7 height 6
click at [561, 123] on td at bounding box center [538, 113] width 78 height 26
click at [578, 112] on td "View Class" at bounding box center [602, 113] width 53 height 26
click at [590, 121] on ul "View Class" at bounding box center [571, 129] width 46 height 16
click at [588, 122] on ul "View Class" at bounding box center [571, 129] width 46 height 16
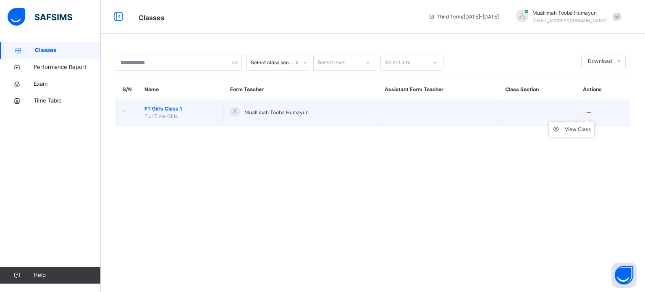
click at [581, 121] on ul "View Class" at bounding box center [571, 129] width 46 height 16
click at [573, 123] on ul "View Class" at bounding box center [571, 129] width 46 height 16
click at [568, 130] on div "View Class" at bounding box center [578, 129] width 26 height 8
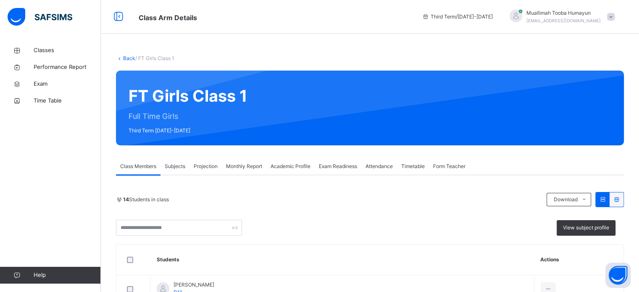
click at [185, 169] on span "Subjects" at bounding box center [175, 166] width 21 height 8
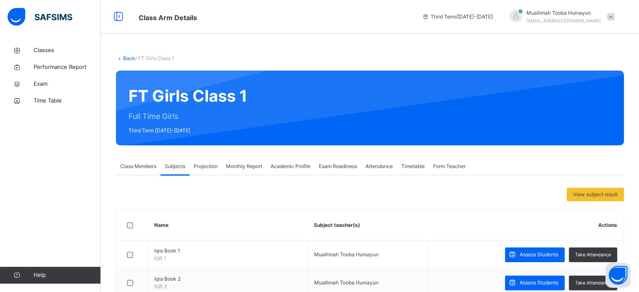
click at [221, 166] on div "Projection" at bounding box center [205, 166] width 32 height 17
click at [207, 165] on span "Projection" at bounding box center [206, 166] width 24 height 8
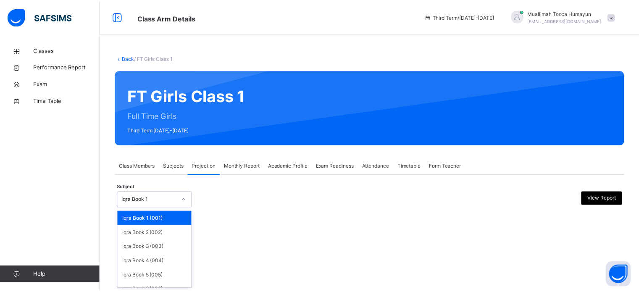
scroll to position [44, 0]
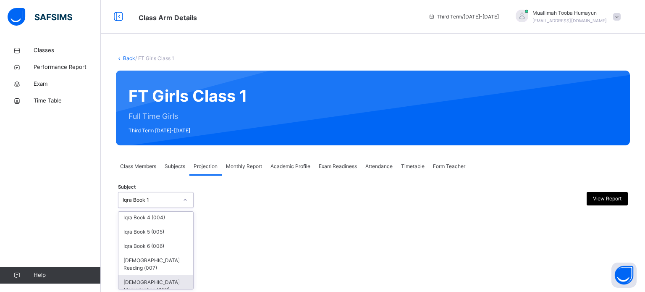
click at [150, 284] on div "[DEMOGRAPHIC_DATA] Memorisation (008)" at bounding box center [155, 286] width 75 height 22
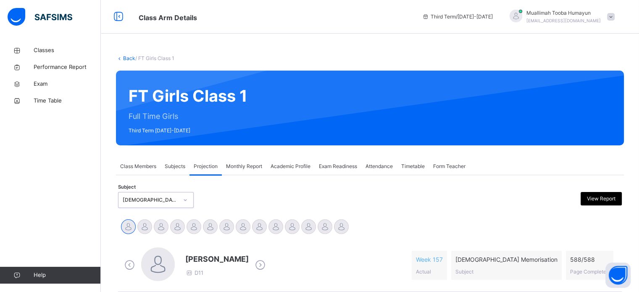
click at [153, 82] on div "FT Girls Class 1 Full Time Girls Third Term [DATE]-[DATE]" at bounding box center [370, 108] width 508 height 75
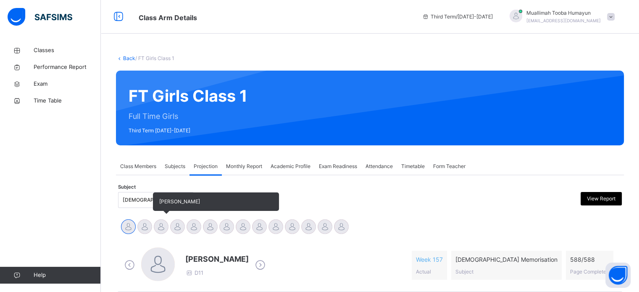
click at [162, 219] on div at bounding box center [161, 226] width 15 height 15
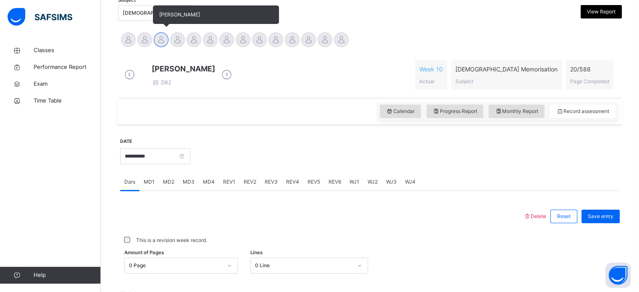
scroll to position [338, 0]
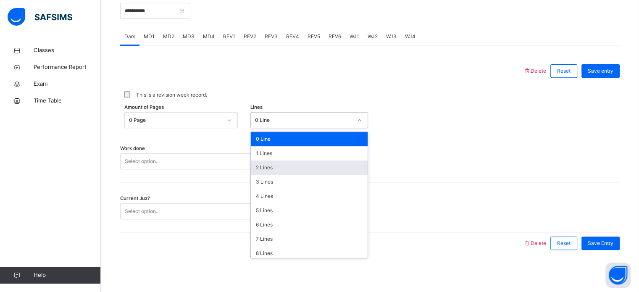
click at [269, 171] on div "2 Lines" at bounding box center [309, 167] width 117 height 14
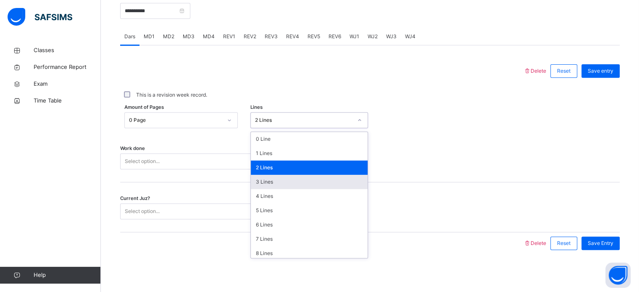
click at [270, 180] on div "3 Lines" at bounding box center [309, 182] width 117 height 14
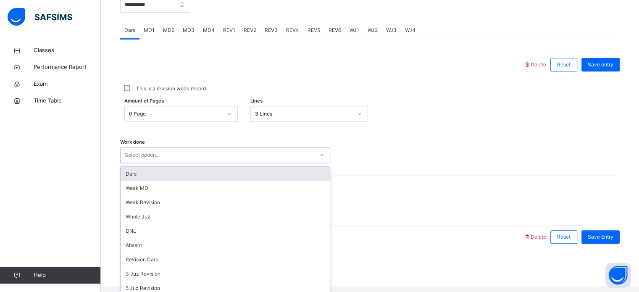
click at [152, 174] on div "Dars" at bounding box center [224, 174] width 209 height 14
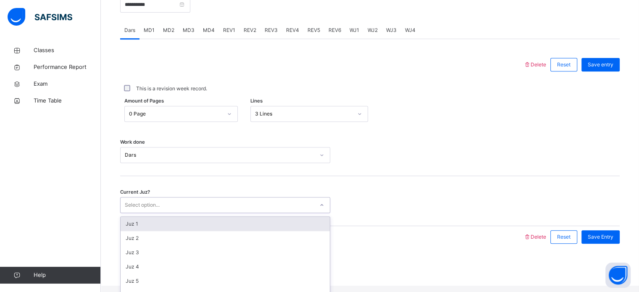
scroll to position [362, 0]
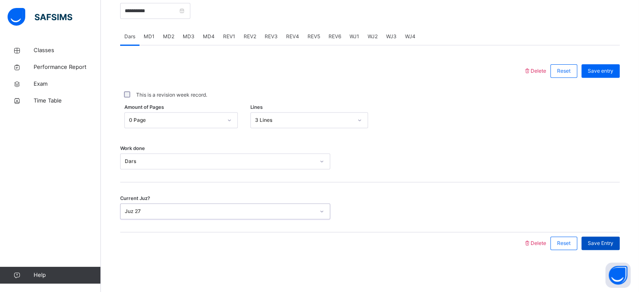
click at [606, 249] on div "Save Entry" at bounding box center [600, 242] width 38 height 13
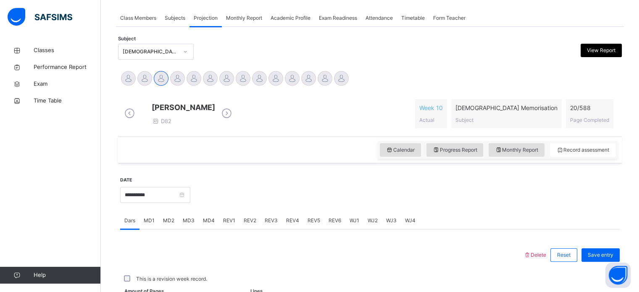
scroll to position [338, 0]
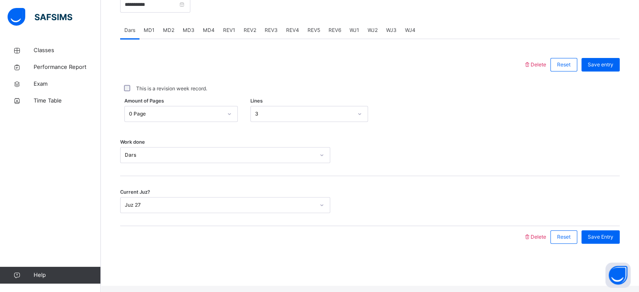
click at [196, 35] on div "MD3" at bounding box center [188, 30] width 20 height 17
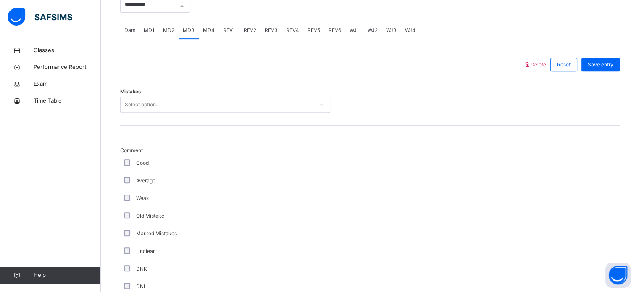
click at [168, 34] on span "MD2" at bounding box center [168, 30] width 11 height 8
click at [147, 34] on span "MD1" at bounding box center [149, 30] width 11 height 8
click at [173, 32] on div "MD2" at bounding box center [169, 30] width 20 height 17
click at [170, 34] on span "MD2" at bounding box center [168, 30] width 11 height 8
click at [170, 39] on div "MD2" at bounding box center [169, 30] width 20 height 17
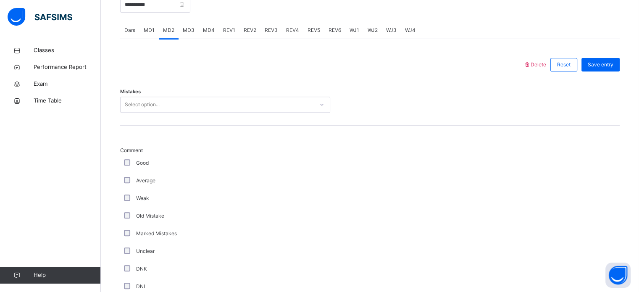
click at [164, 39] on div "MD2" at bounding box center [169, 30] width 20 height 17
click at [170, 39] on div "MD2" at bounding box center [169, 30] width 20 height 17
click at [171, 39] on div "MD2" at bounding box center [169, 30] width 20 height 17
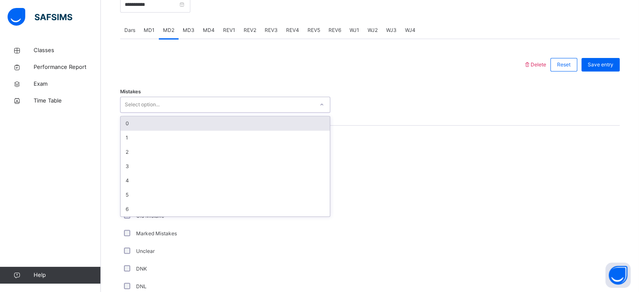
click at [140, 129] on div "0" at bounding box center [224, 123] width 209 height 14
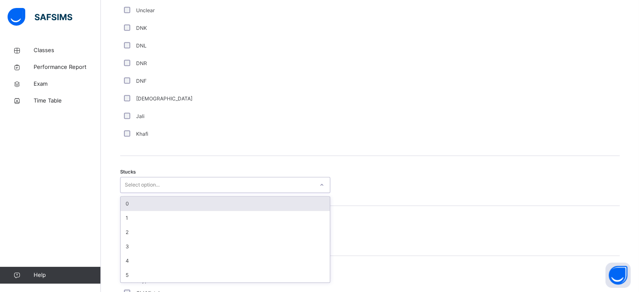
scroll to position [579, 0]
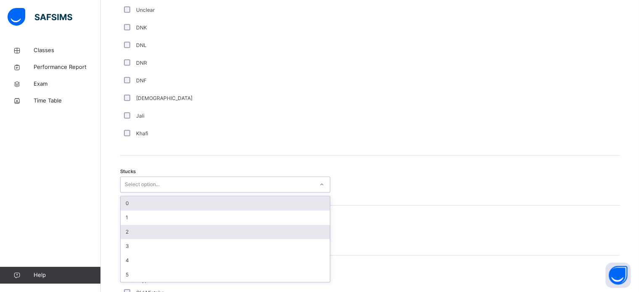
click at [126, 236] on div "2" at bounding box center [224, 232] width 209 height 14
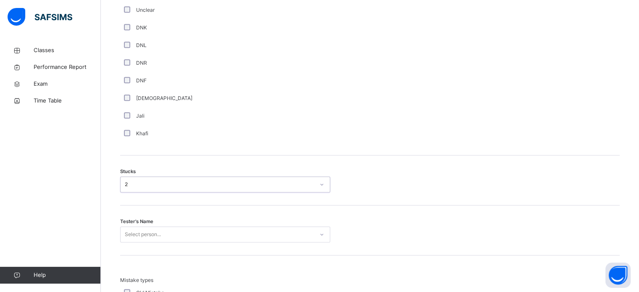
click at [131, 205] on div "Stucks option 2, selected. 0 results available. Select is focused ,type to refi…" at bounding box center [369, 180] width 499 height 50
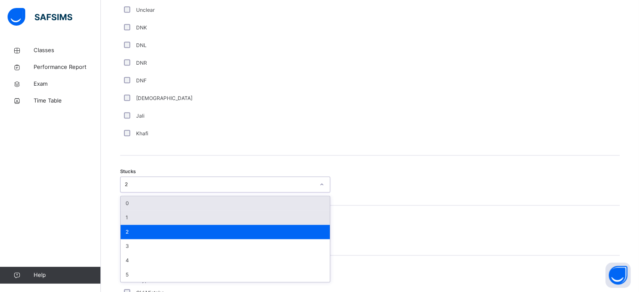
click at [128, 218] on div "1" at bounding box center [224, 217] width 209 height 14
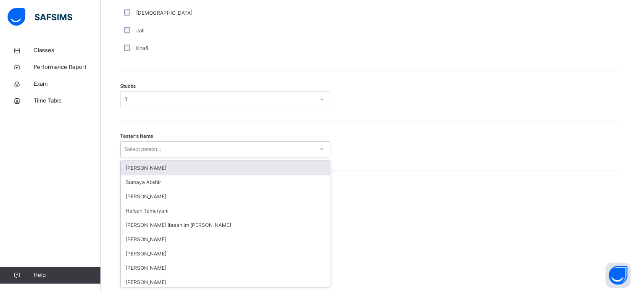
scroll to position [669, 0]
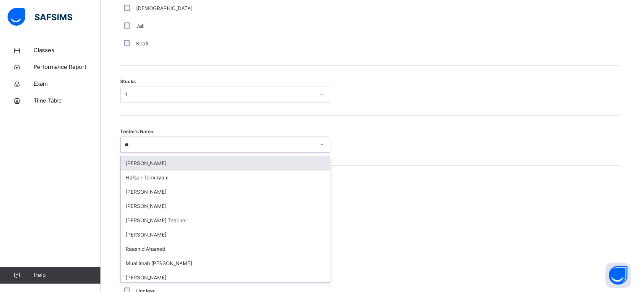
type input "***"
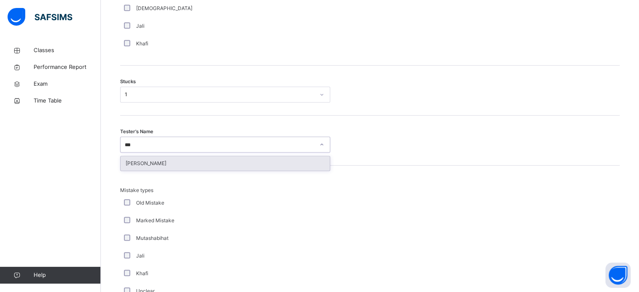
click at [166, 166] on div "[PERSON_NAME]" at bounding box center [224, 163] width 209 height 14
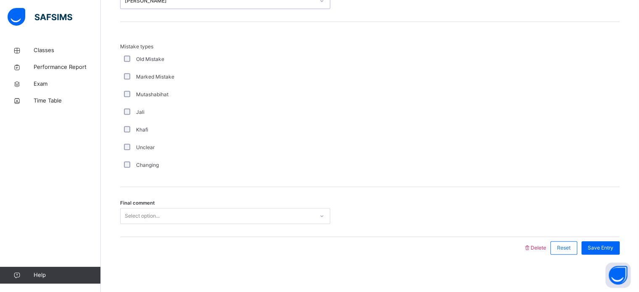
scroll to position [823, 0]
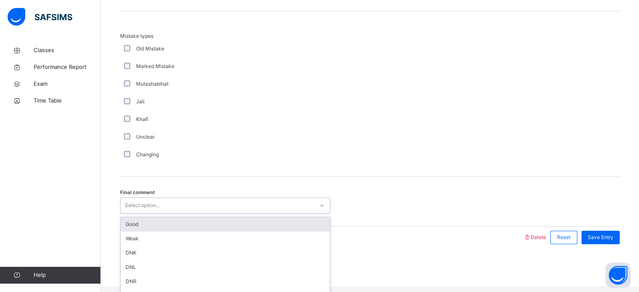
click at [146, 231] on div "Good" at bounding box center [224, 224] width 209 height 14
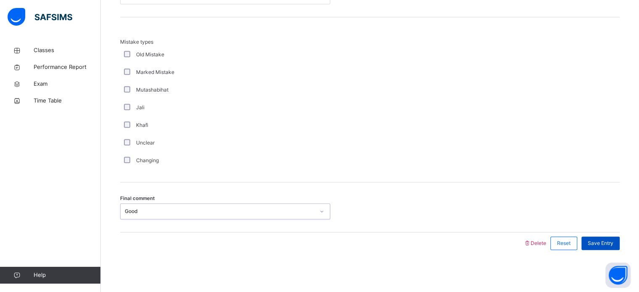
click at [613, 249] on div "Save Entry" at bounding box center [600, 242] width 38 height 13
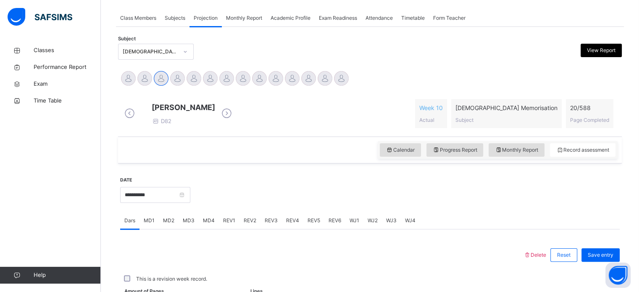
scroll to position [338, 0]
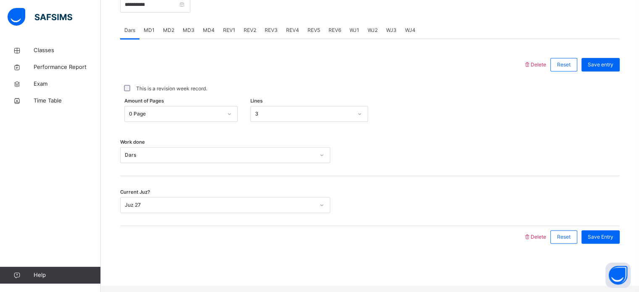
click at [185, 30] on div "MD3" at bounding box center [188, 30] width 20 height 17
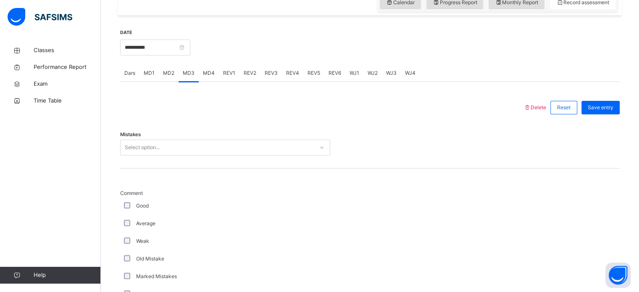
scroll to position [296, 0]
click at [205, 76] on span "MD4" at bounding box center [209, 72] width 12 height 8
click at [168, 76] on span "MD2" at bounding box center [168, 72] width 11 height 8
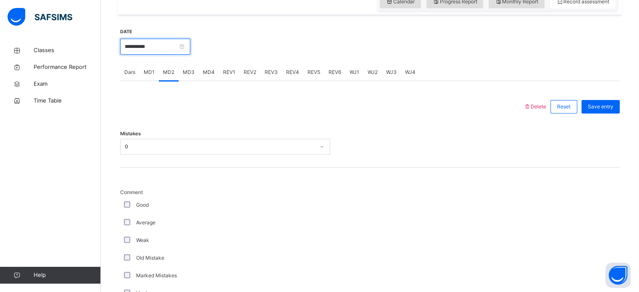
click at [168, 55] on input "**********" at bounding box center [155, 47] width 70 height 16
click at [209, 55] on input "**********" at bounding box center [180, 56] width 114 height 9
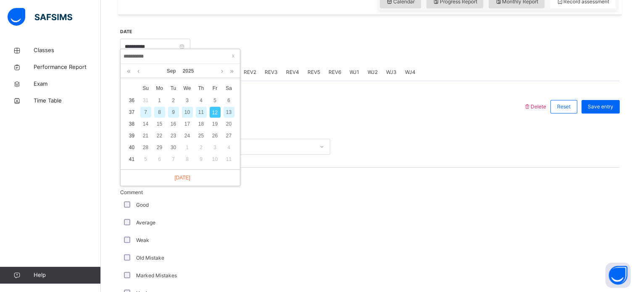
click at [273, 51] on div at bounding box center [404, 46] width 421 height 36
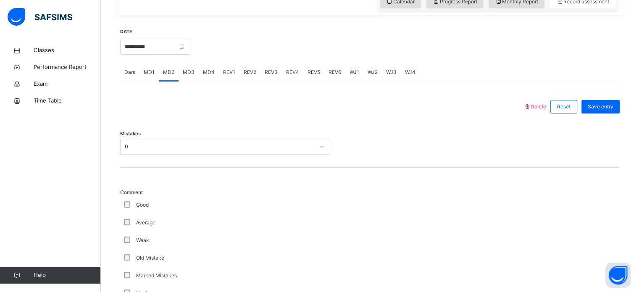
click at [301, 62] on div at bounding box center [404, 46] width 421 height 36
click at [325, 58] on div at bounding box center [404, 46] width 421 height 36
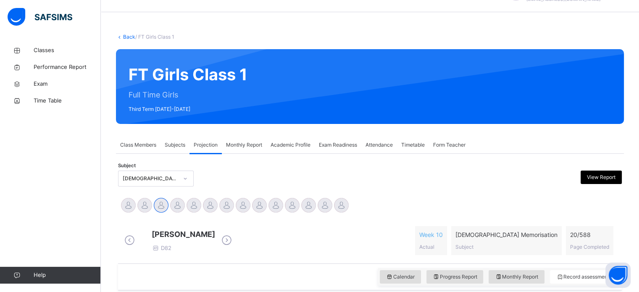
scroll to position [0, 0]
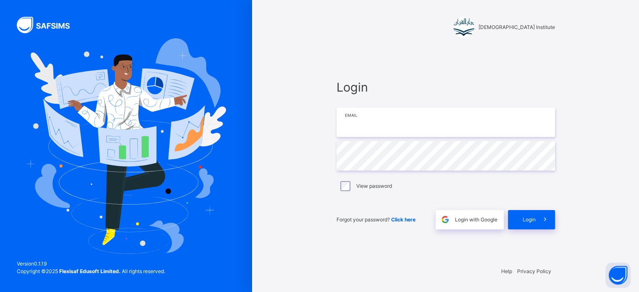
type input "**********"
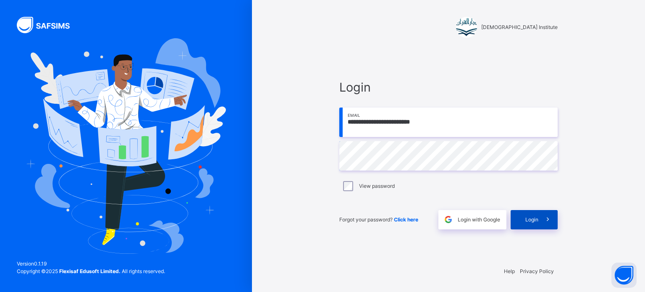
click at [519, 225] on div "Login" at bounding box center [534, 219] width 47 height 19
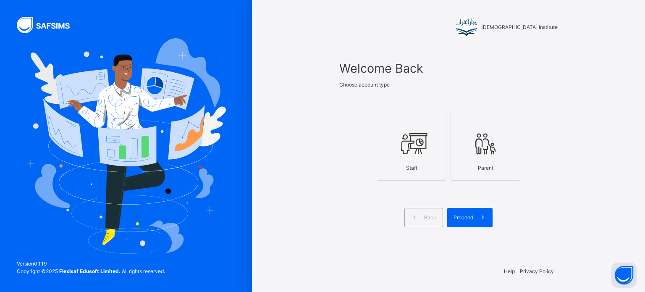
click at [422, 138] on icon at bounding box center [411, 143] width 29 height 31
click at [485, 211] on span at bounding box center [482, 217] width 19 height 19
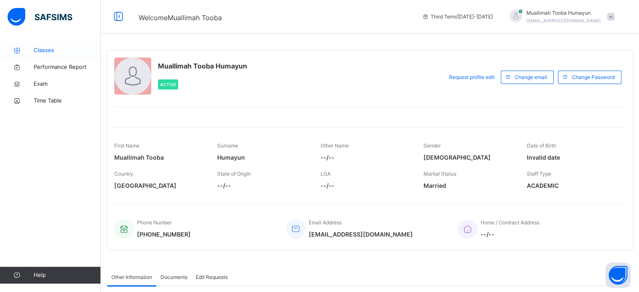
click at [69, 51] on span "Classes" at bounding box center [67, 50] width 67 height 8
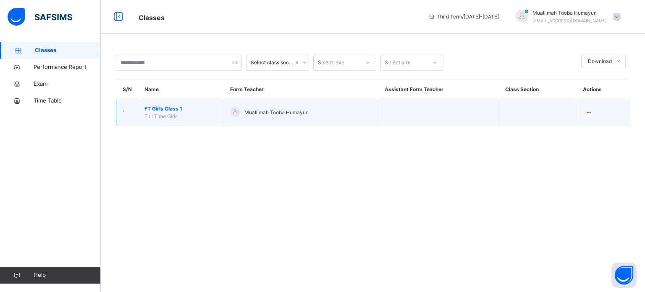
click at [159, 117] on span "Full Time Girls" at bounding box center [160, 116] width 33 height 6
click at [175, 106] on span "FT Girls Class 1" at bounding box center [180, 109] width 73 height 8
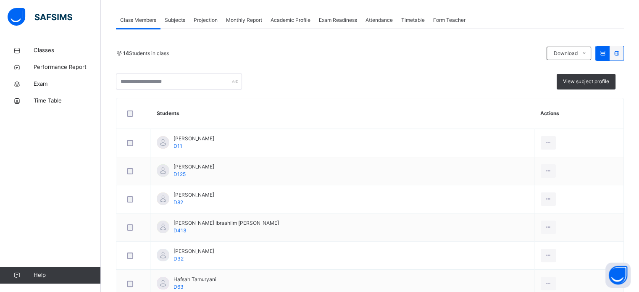
scroll to position [85, 0]
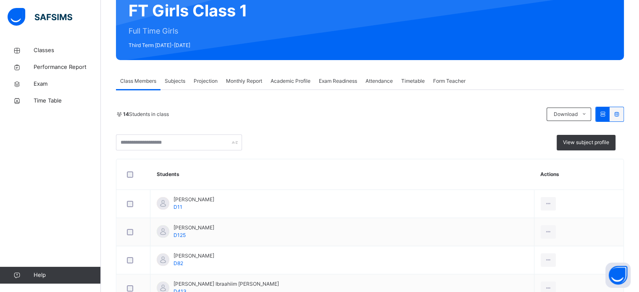
click at [201, 85] on div "Projection" at bounding box center [205, 81] width 32 height 17
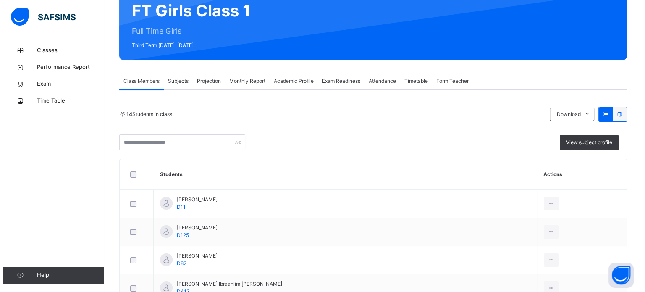
scroll to position [0, 0]
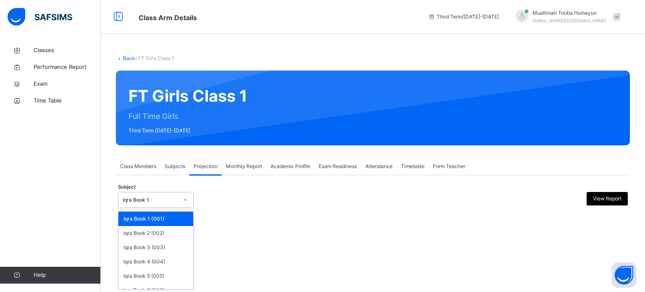
click at [163, 199] on div "Iqra Book 1" at bounding box center [150, 200] width 55 height 8
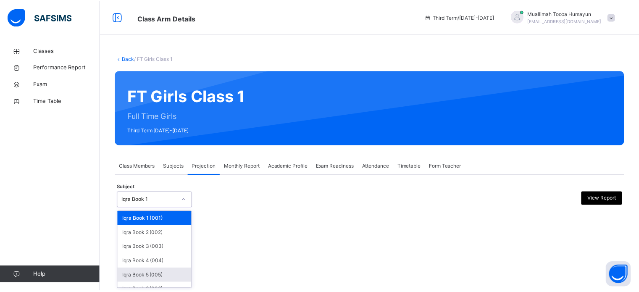
scroll to position [44, 0]
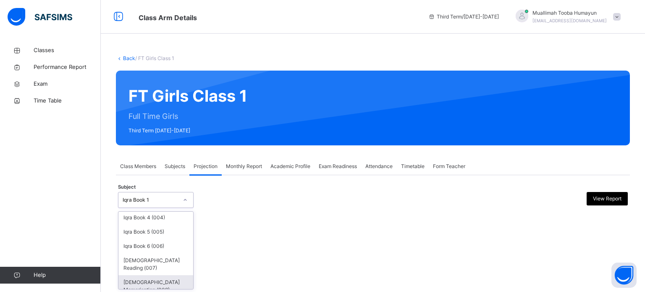
click at [157, 277] on div "[DEMOGRAPHIC_DATA] Memorisation (008)" at bounding box center [155, 286] width 75 height 22
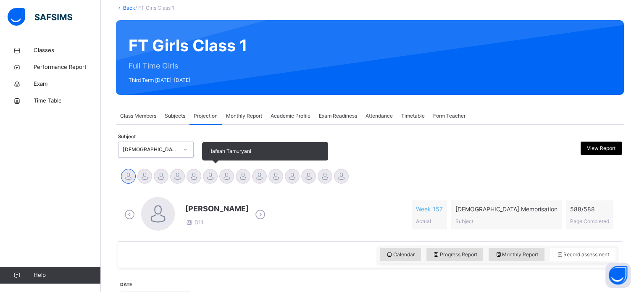
scroll to position [148, 0]
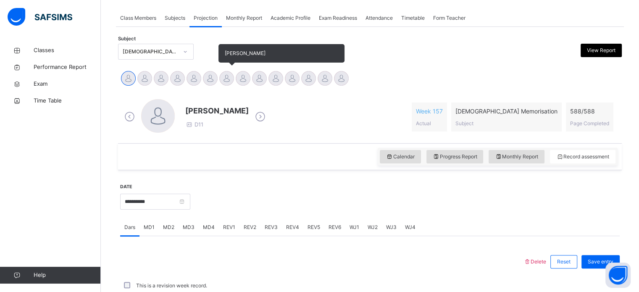
click at [222, 79] on div at bounding box center [226, 78] width 15 height 15
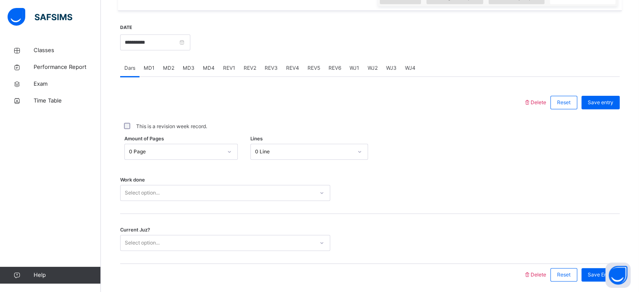
scroll to position [338, 0]
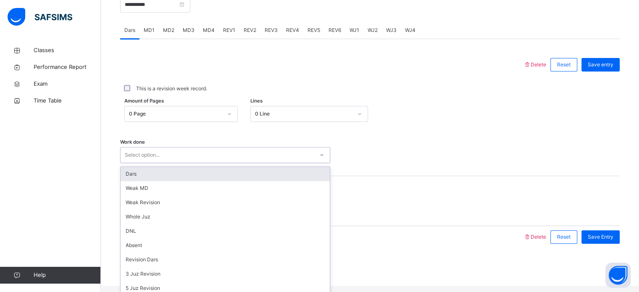
click at [205, 162] on div "Select option..." at bounding box center [216, 155] width 193 height 13
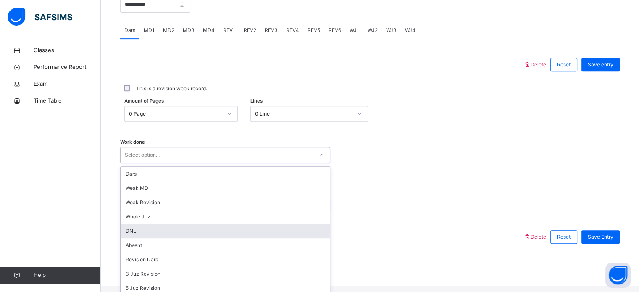
click at [149, 238] on div "DNL" at bounding box center [224, 231] width 209 height 14
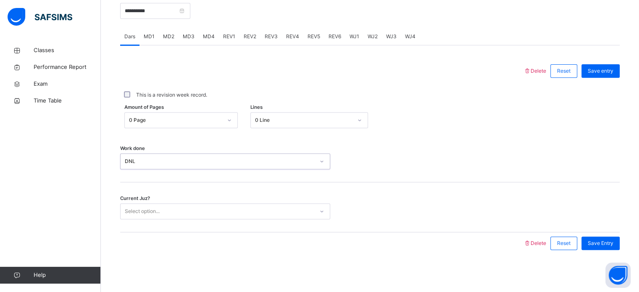
click at [160, 215] on div "Select option..." at bounding box center [142, 211] width 35 height 16
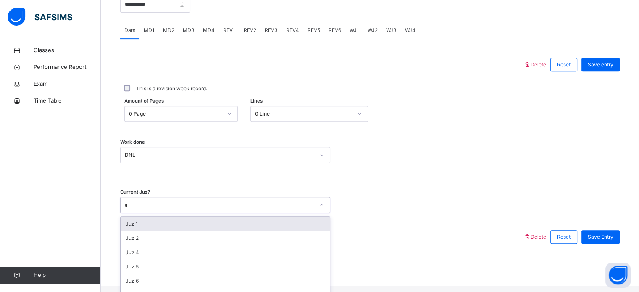
type input "**"
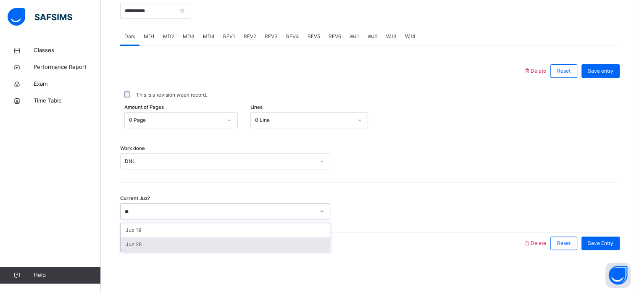
click at [189, 250] on div "Juz 26" at bounding box center [224, 244] width 209 height 14
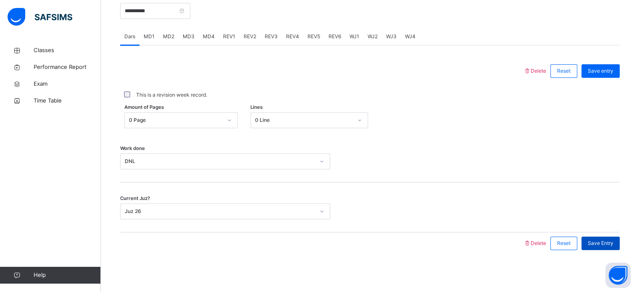
click at [595, 242] on span "Save Entry" at bounding box center [600, 243] width 26 height 8
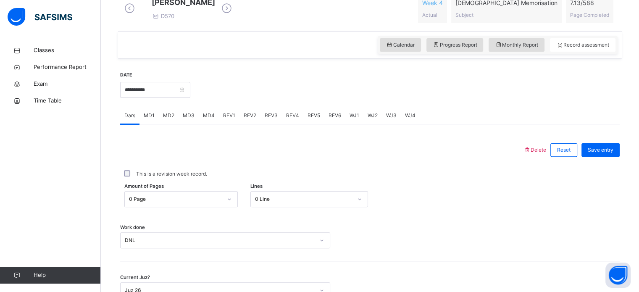
scroll to position [252, 0]
click at [190, 120] on span "MD3" at bounding box center [189, 117] width 12 height 8
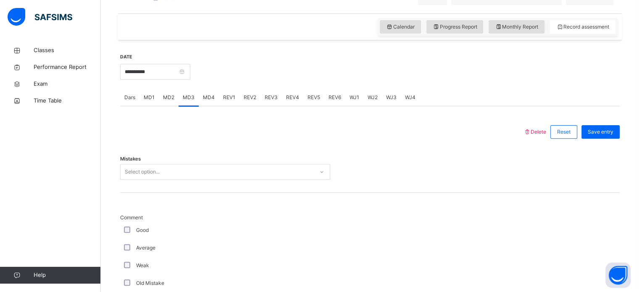
click at [206, 180] on div "Select option..." at bounding box center [225, 172] width 210 height 16
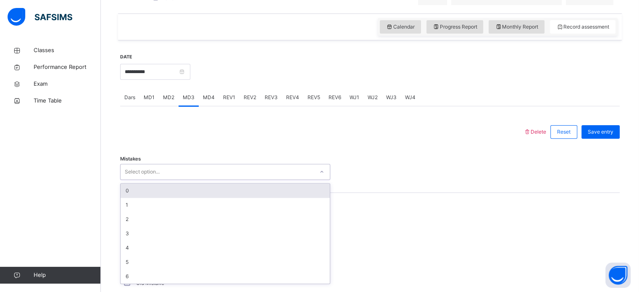
scroll to position [273, 0]
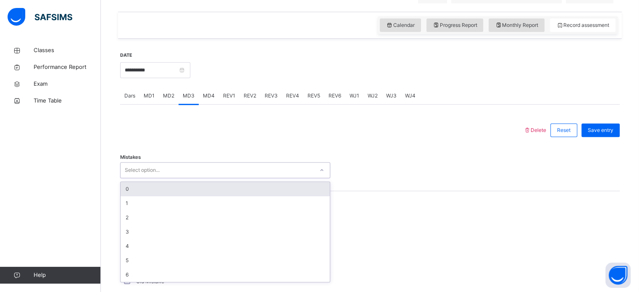
click at [144, 196] on div "0" at bounding box center [224, 189] width 209 height 14
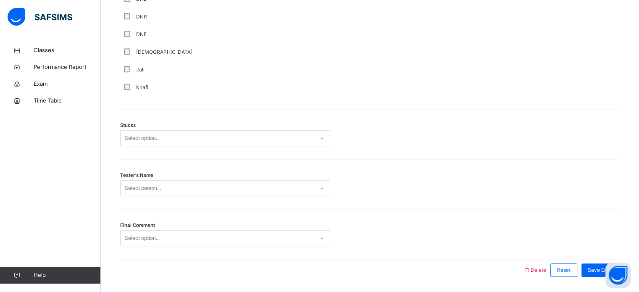
scroll to position [625, 0]
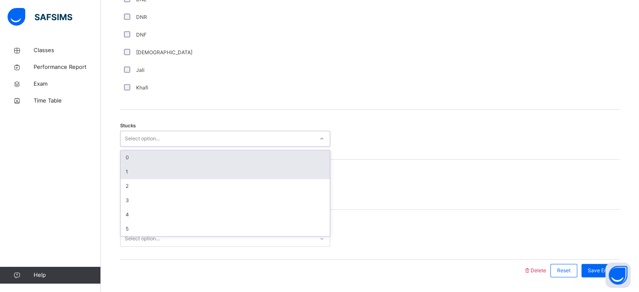
drag, startPoint x: 148, startPoint y: 143, endPoint x: 135, endPoint y: 165, distance: 24.8
click at [135, 147] on div "option 1 focused, 2 of 6. 6 results available. Use Up and Down to choose option…" at bounding box center [225, 139] width 210 height 16
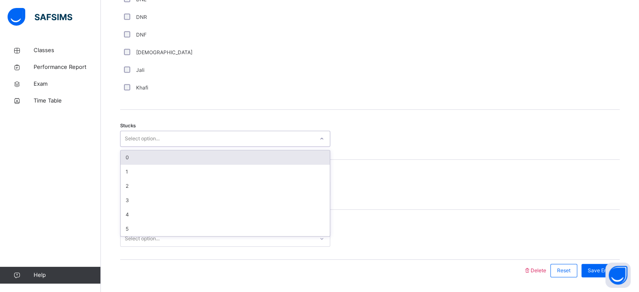
drag, startPoint x: 135, startPoint y: 165, endPoint x: 151, endPoint y: 169, distance: 16.2
click at [151, 165] on div "0" at bounding box center [224, 157] width 209 height 14
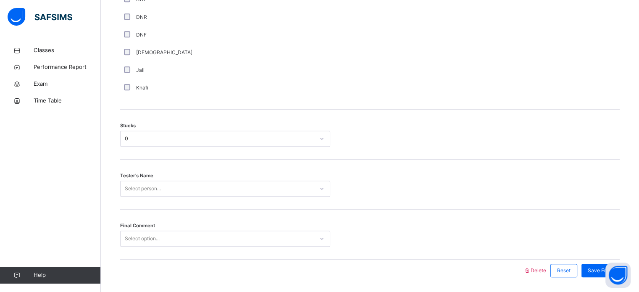
click at [151, 169] on div "Tester's Name Select person..." at bounding box center [369, 185] width 499 height 50
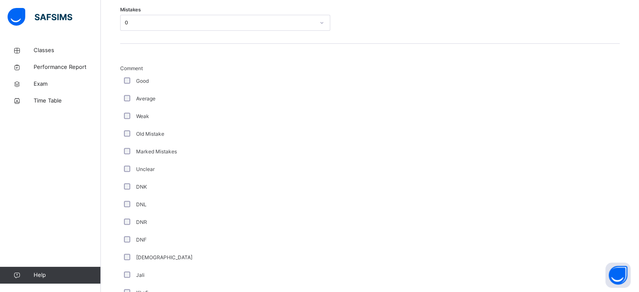
scroll to position [412, 0]
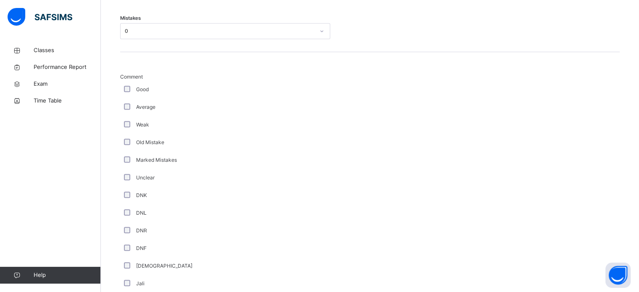
click at [129, 93] on div "Good" at bounding box center [225, 90] width 206 height 8
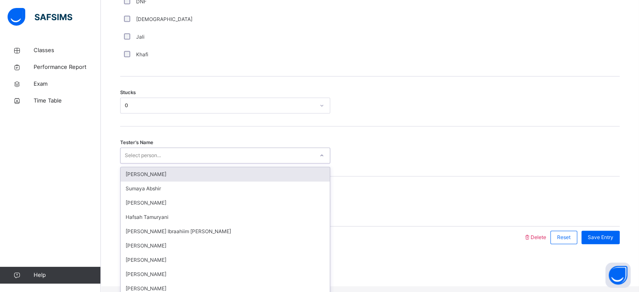
scroll to position [658, 0]
click at [156, 163] on div "Select person..." at bounding box center [143, 155] width 36 height 16
type input "**"
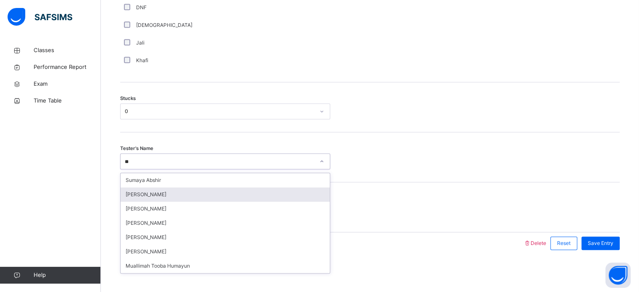
click at [144, 196] on div "[PERSON_NAME]" at bounding box center [224, 194] width 209 height 14
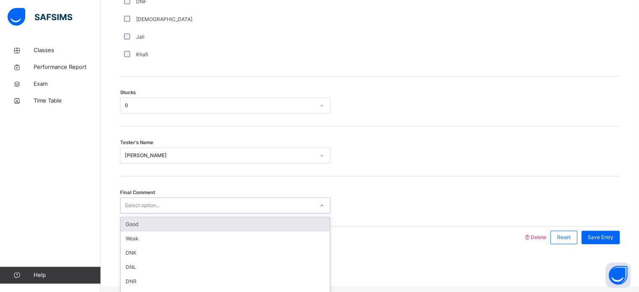
click at [149, 208] on div "Select option..." at bounding box center [142, 205] width 35 height 16
click at [142, 226] on div "Good" at bounding box center [224, 224] width 209 height 14
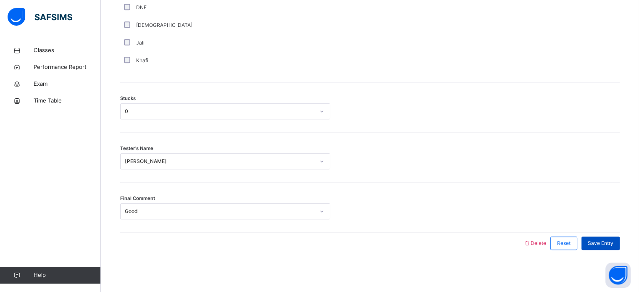
click at [597, 245] on span "Save Entry" at bounding box center [600, 243] width 26 height 8
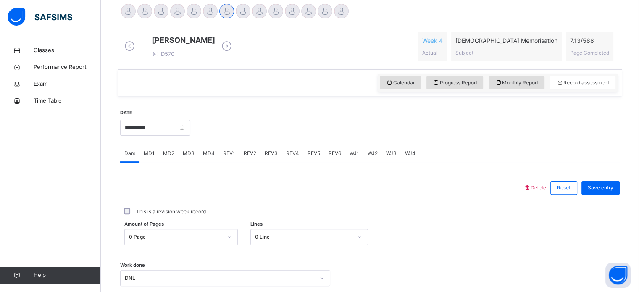
scroll to position [214, 0]
click at [204, 158] on span "MD4" at bounding box center [209, 155] width 12 height 8
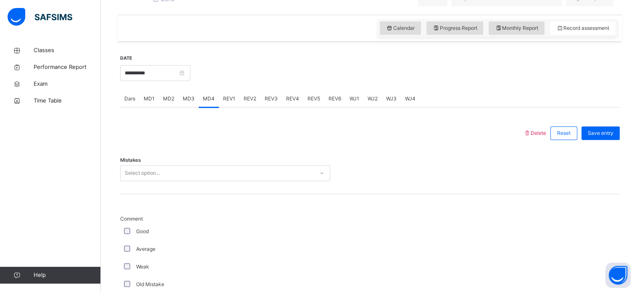
click at [222, 181] on div "Select option..." at bounding box center [225, 173] width 210 height 16
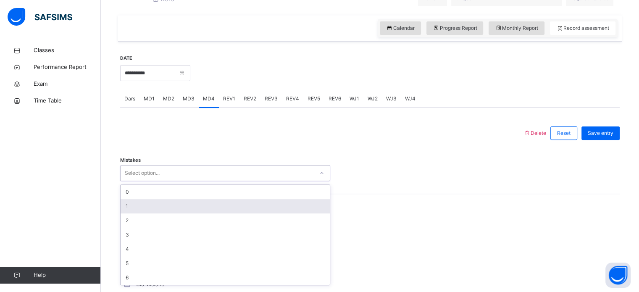
scroll to position [273, 0]
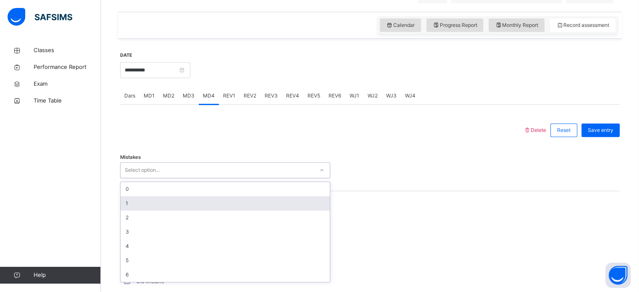
click at [161, 210] on div "1" at bounding box center [224, 203] width 209 height 14
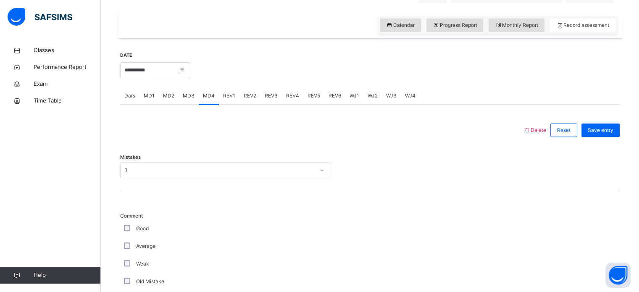
drag, startPoint x: 123, startPoint y: 236, endPoint x: 131, endPoint y: 235, distance: 8.5
click at [131, 232] on div "Good" at bounding box center [225, 229] width 206 height 8
click at [128, 232] on div "Good" at bounding box center [225, 229] width 206 height 8
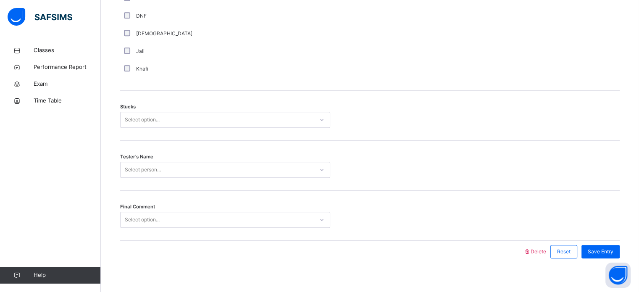
scroll to position [642, 0]
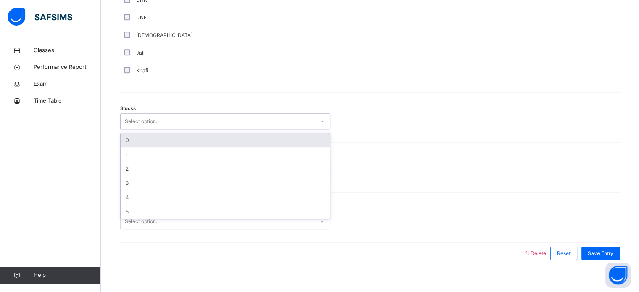
click at [195, 128] on div "Select option..." at bounding box center [216, 121] width 193 height 13
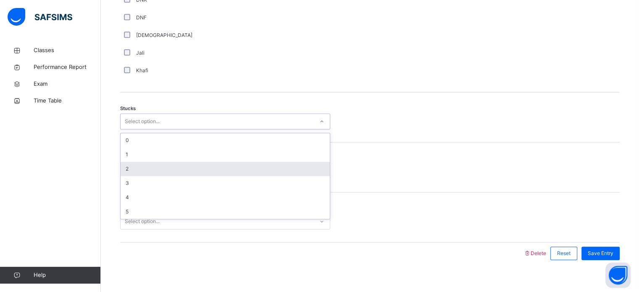
click at [170, 176] on div "2" at bounding box center [224, 169] width 209 height 14
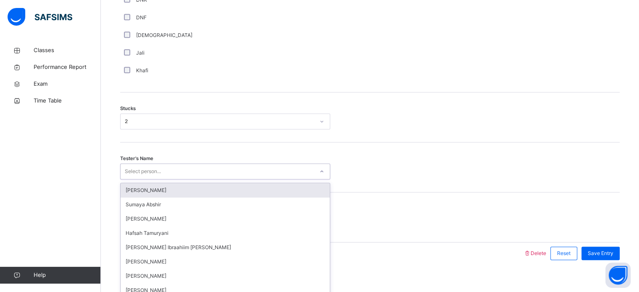
scroll to position [658, 0]
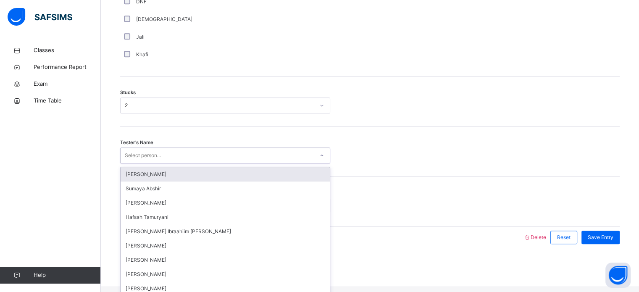
click at [170, 163] on div "option [PERSON_NAME] focused, 1 of 45. 45 results available. Use Up and Down to…" at bounding box center [225, 155] width 210 height 16
click at [170, 178] on div "[PERSON_NAME]" at bounding box center [224, 174] width 209 height 14
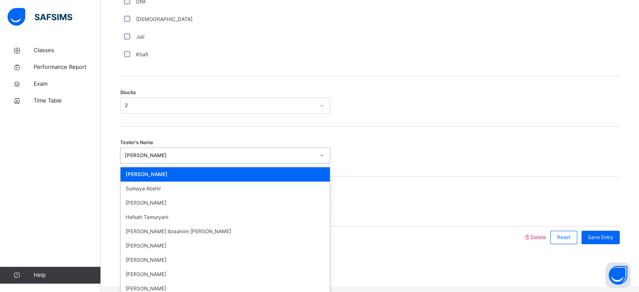
click at [160, 159] on div "[PERSON_NAME]" at bounding box center [220, 156] width 190 height 8
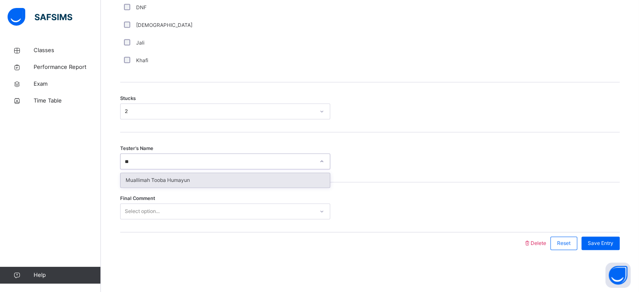
type input "***"
click at [166, 180] on div "Muallimah Tooba Humayun" at bounding box center [224, 180] width 209 height 14
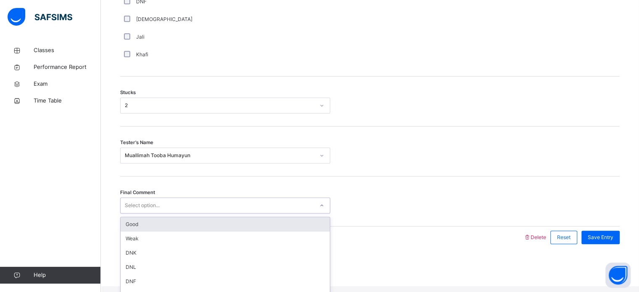
click at [166, 204] on div "Select option..." at bounding box center [216, 205] width 193 height 13
click at [149, 231] on div "Good" at bounding box center [224, 224] width 209 height 14
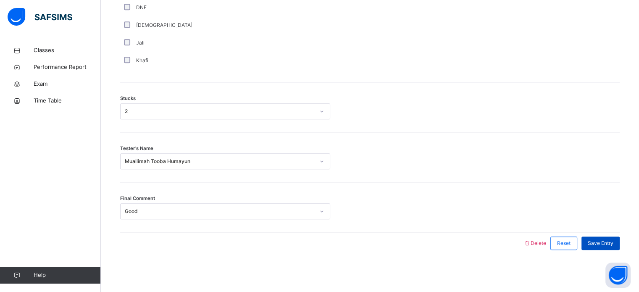
click at [595, 239] on span "Save Entry" at bounding box center [600, 243] width 26 height 8
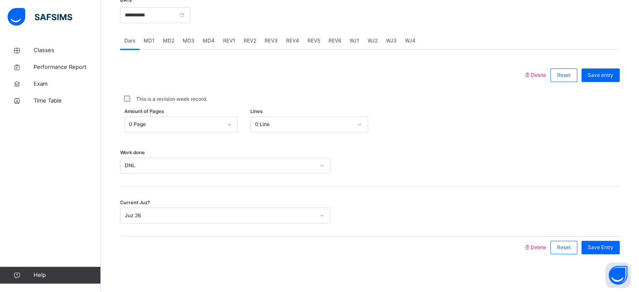
scroll to position [338, 0]
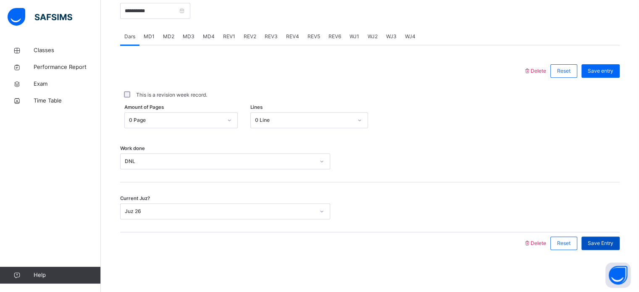
click at [600, 239] on span "Save Entry" at bounding box center [600, 243] width 26 height 8
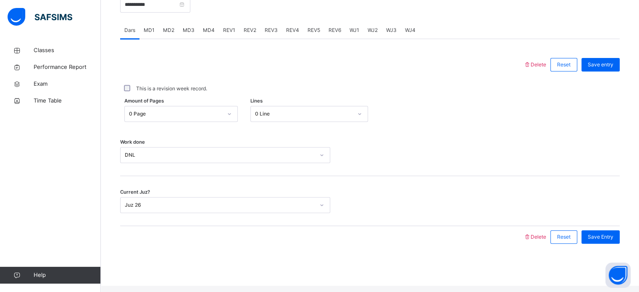
click at [156, 226] on div "Current Juz? Juz 26" at bounding box center [369, 201] width 499 height 50
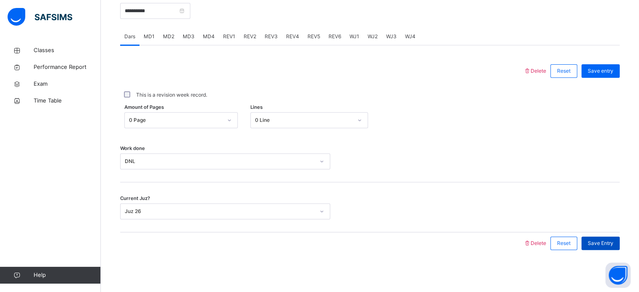
click at [603, 242] on span "Save Entry" at bounding box center [600, 243] width 26 height 8
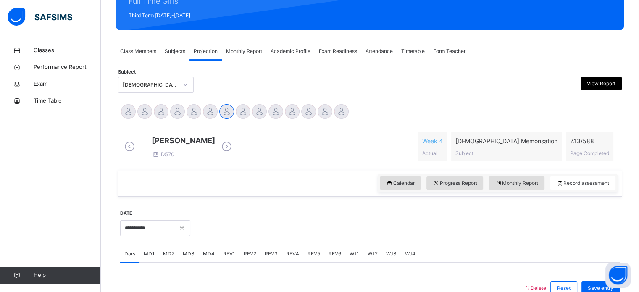
scroll to position [61, 0]
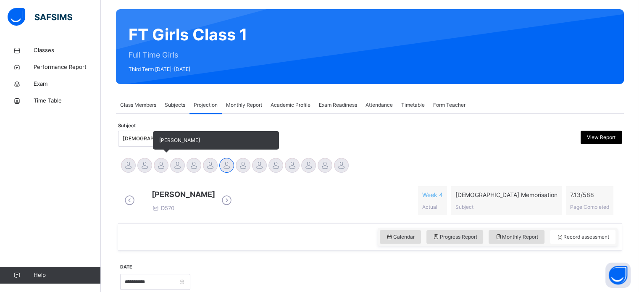
click at [160, 166] on div at bounding box center [161, 165] width 15 height 15
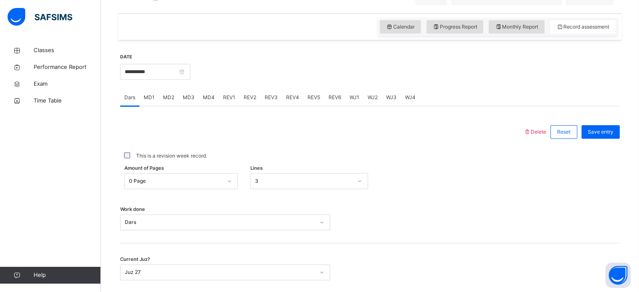
scroll to position [272, 0]
click at [153, 101] on span "MD1" at bounding box center [149, 97] width 11 height 8
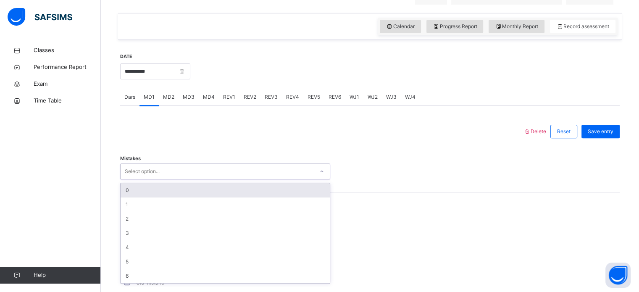
click at [139, 197] on div "0" at bounding box center [224, 190] width 209 height 14
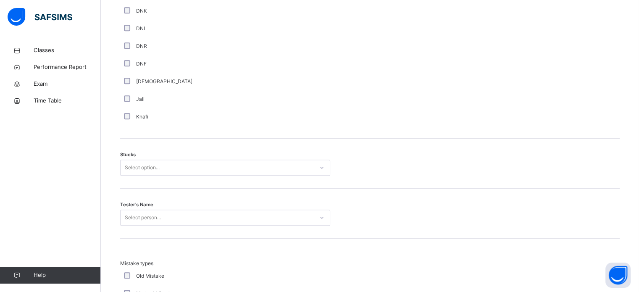
scroll to position [595, 0]
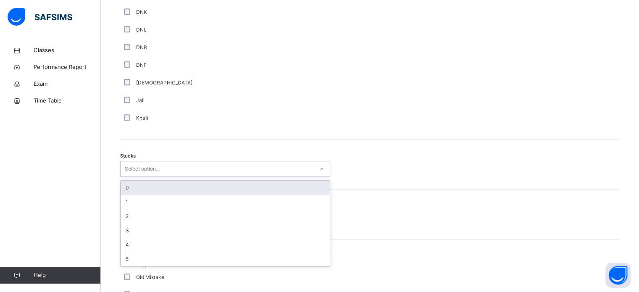
click at [132, 193] on div "0" at bounding box center [224, 188] width 209 height 14
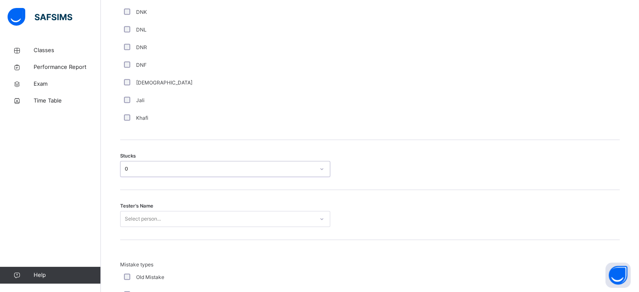
click at [206, 210] on div "Tester's Name Select person..." at bounding box center [369, 215] width 499 height 50
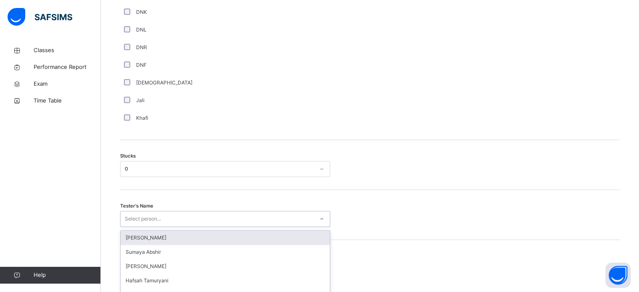
scroll to position [669, 0]
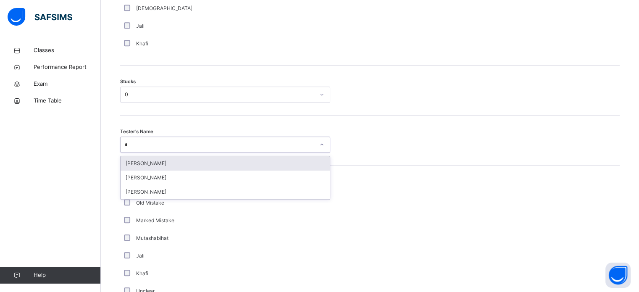
type input "**"
click at [195, 165] on div "[PERSON_NAME]" at bounding box center [224, 163] width 209 height 14
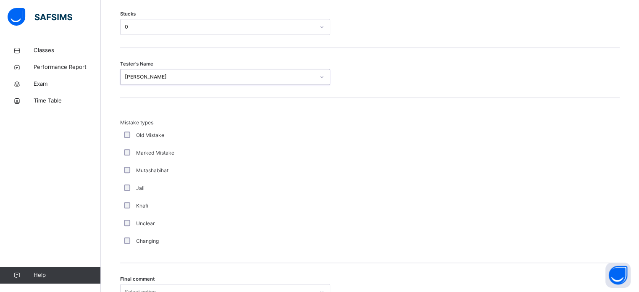
scroll to position [823, 0]
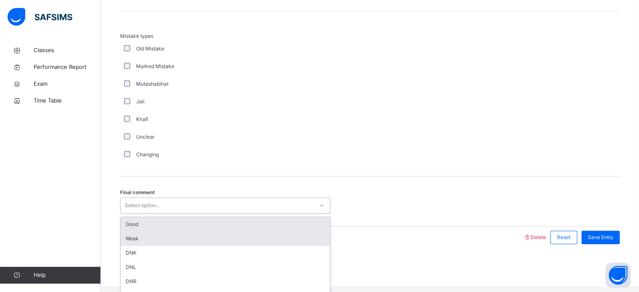
click at [129, 238] on div "Weak" at bounding box center [224, 238] width 209 height 14
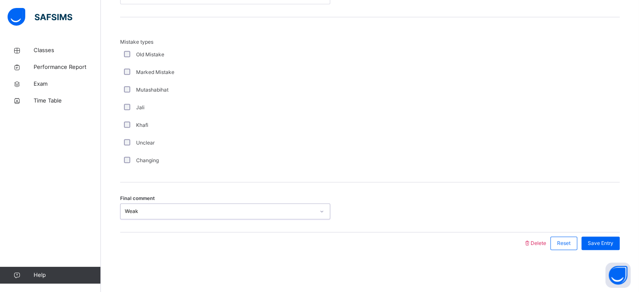
click at [125, 212] on div "Weak" at bounding box center [220, 211] width 190 height 8
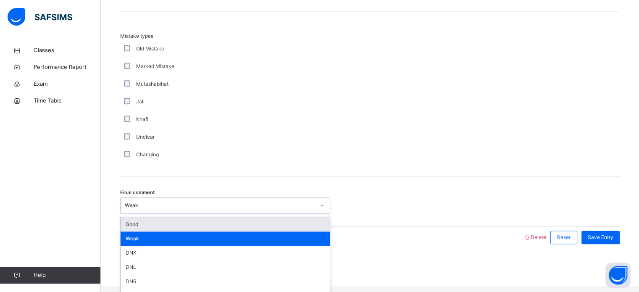
click at [124, 231] on div "Good" at bounding box center [224, 224] width 209 height 14
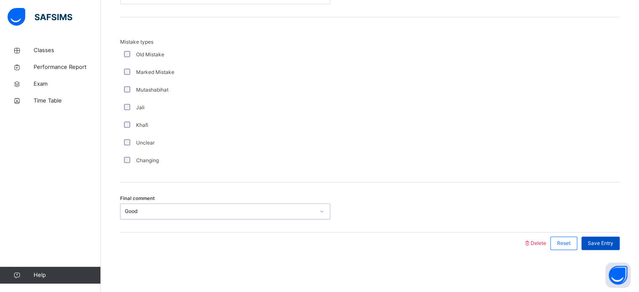
click at [605, 242] on span "Save Entry" at bounding box center [600, 243] width 26 height 8
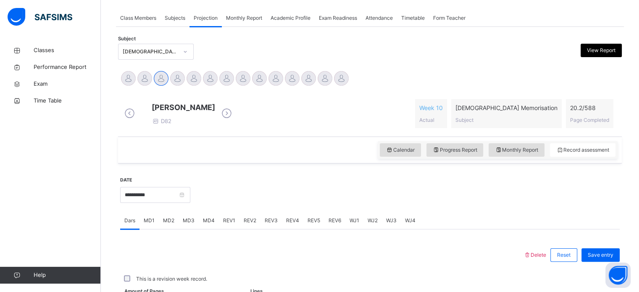
scroll to position [338, 0]
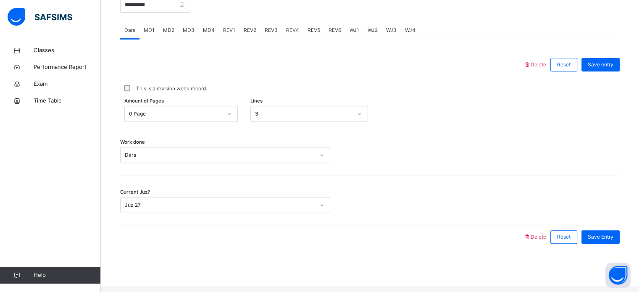
click at [185, 34] on span "MD3" at bounding box center [189, 30] width 12 height 8
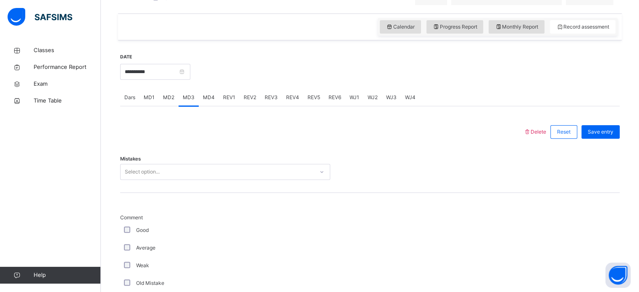
scroll to position [270, 0]
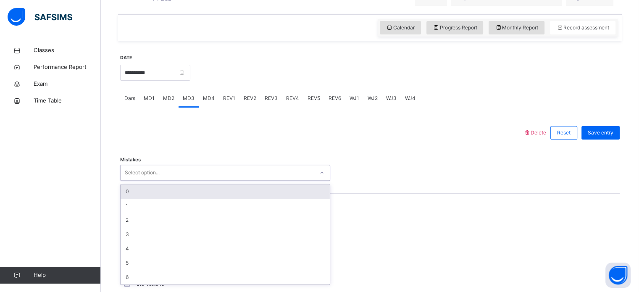
click at [140, 199] on div "0" at bounding box center [224, 191] width 209 height 14
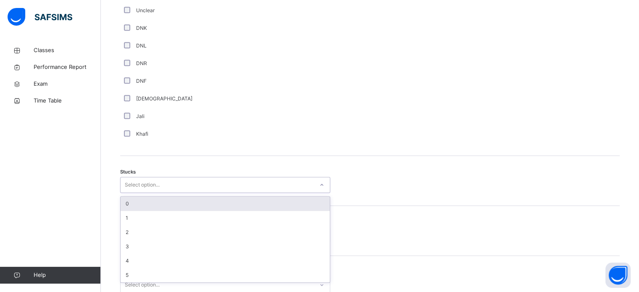
scroll to position [579, 0]
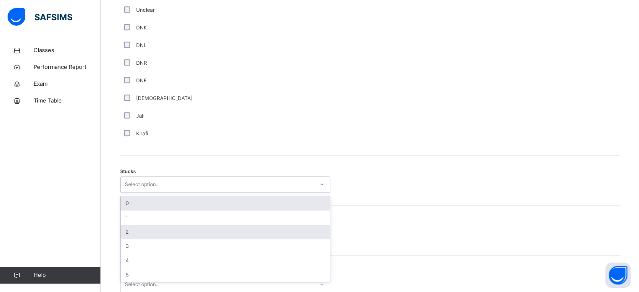
click at [133, 237] on div "2" at bounding box center [224, 232] width 209 height 14
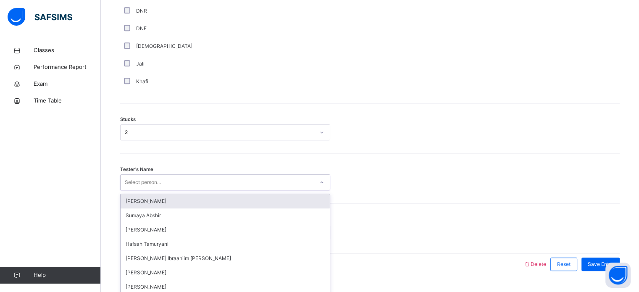
scroll to position [658, 0]
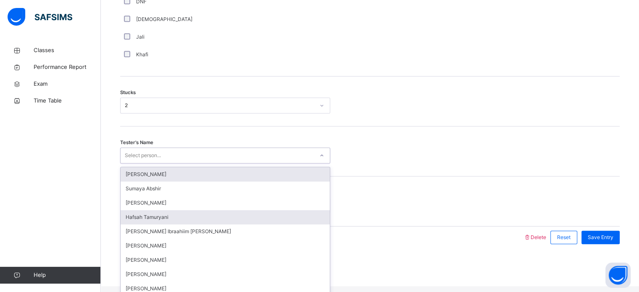
click at [170, 224] on div "Hafsah Tamuryani" at bounding box center [224, 217] width 209 height 14
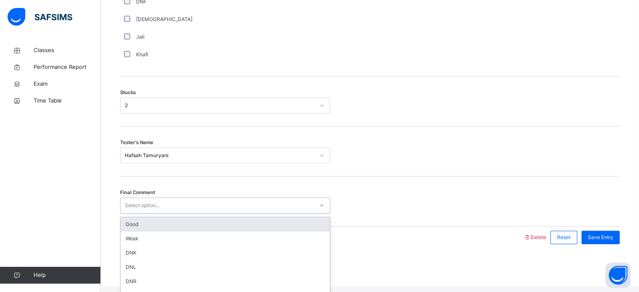
click at [167, 231] on div "Good" at bounding box center [224, 224] width 209 height 14
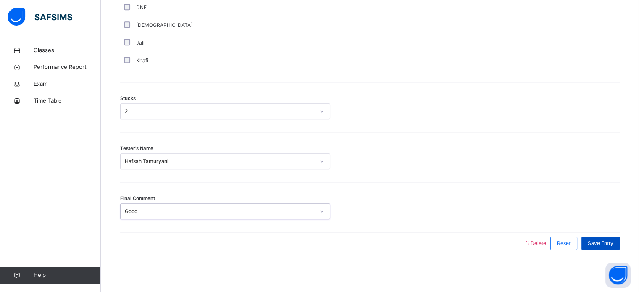
click at [608, 241] on span "Save Entry" at bounding box center [600, 243] width 26 height 8
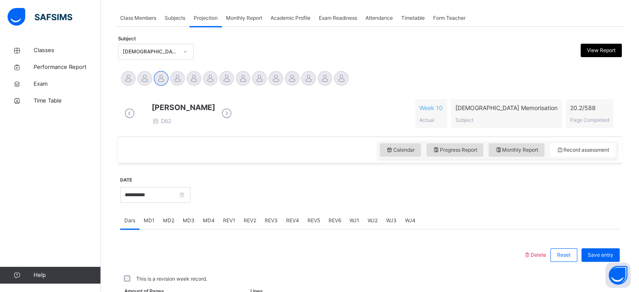
scroll to position [338, 0]
